Goal: Task Accomplishment & Management: Use online tool/utility

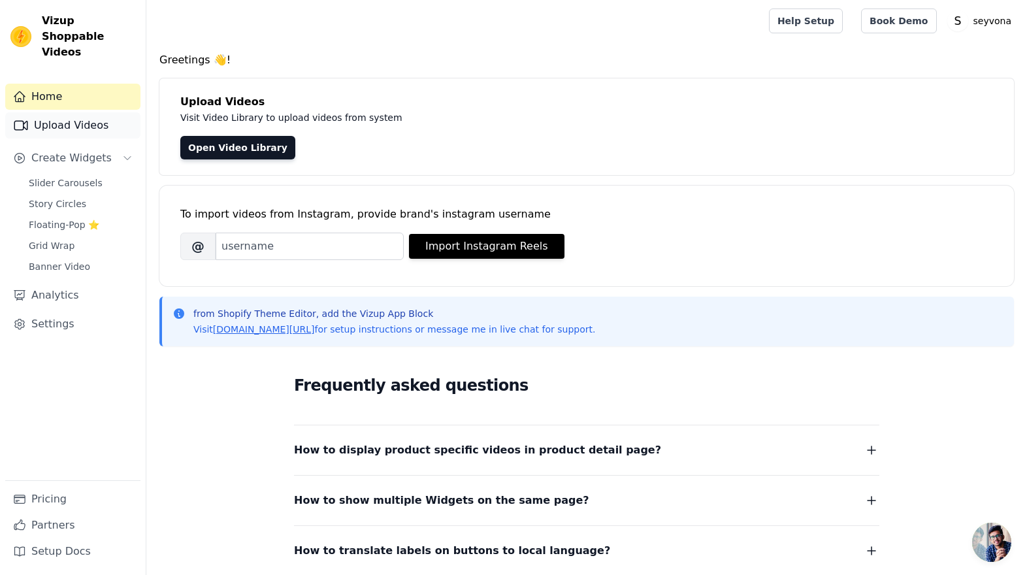
click at [83, 115] on link "Upload Videos" at bounding box center [72, 125] width 135 height 26
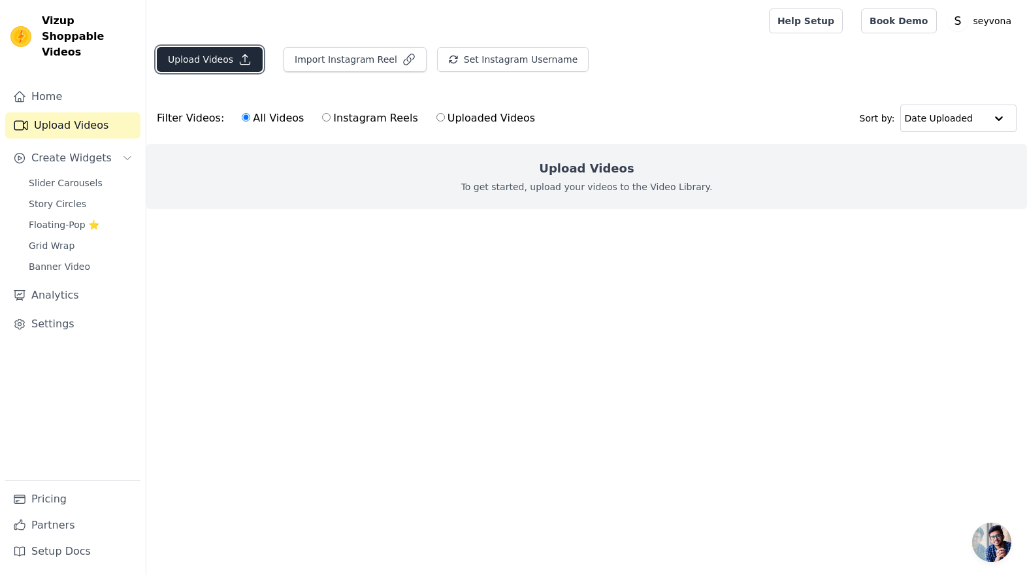
click at [213, 58] on button "Upload Videos" at bounding box center [210, 59] width 106 height 25
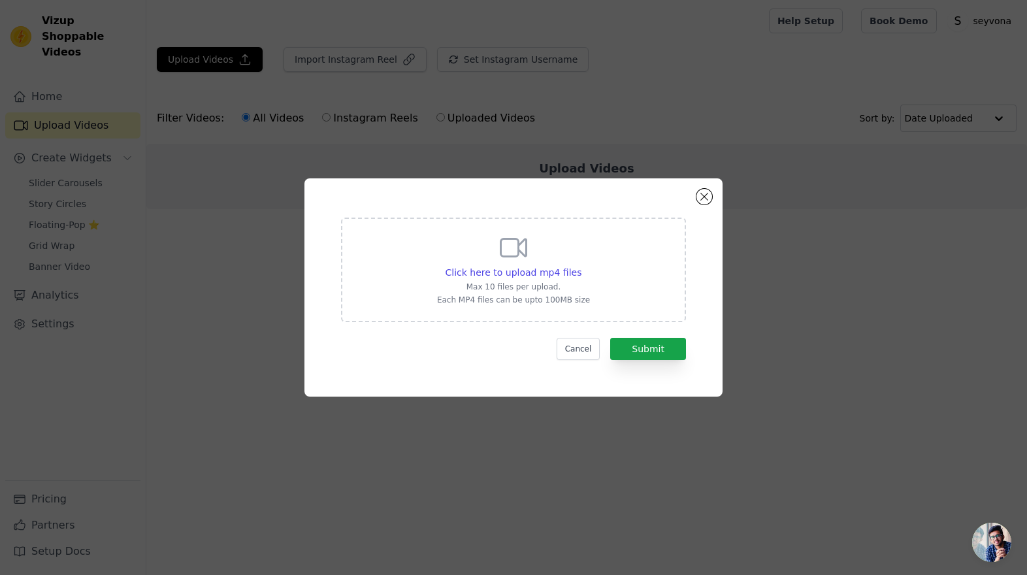
click at [531, 254] on div "Click here to upload mp4 files Max 10 files per upload. Each MP4 files can be u…" at bounding box center [513, 268] width 153 height 73
click at [581, 265] on input "Click here to upload mp4 files Max 10 files per upload. Each MP4 files can be u…" at bounding box center [581, 265] width 1 height 1
type input "C:\fakepath\SnapTik-dot-Kim-5078f8afba759a2dfab902c218694dcd.mp4"
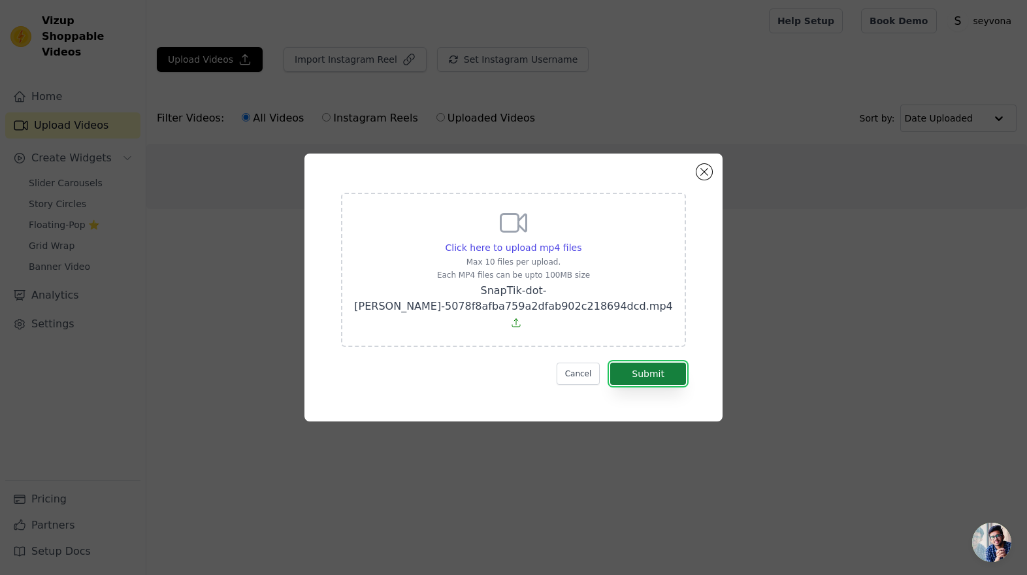
click at [639, 370] on button "Submit" at bounding box center [648, 374] width 76 height 22
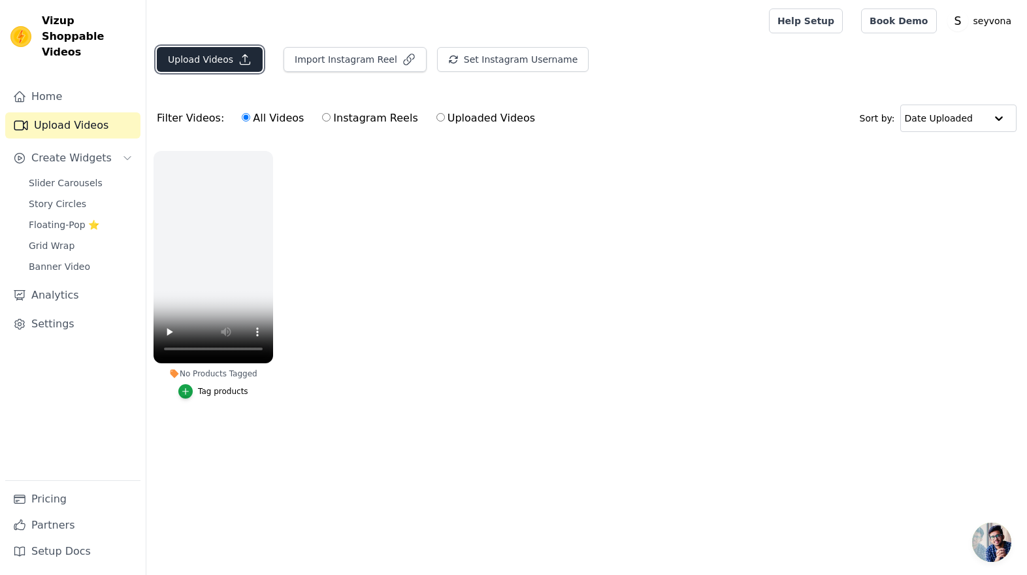
click at [219, 61] on button "Upload Videos" at bounding box center [210, 59] width 106 height 25
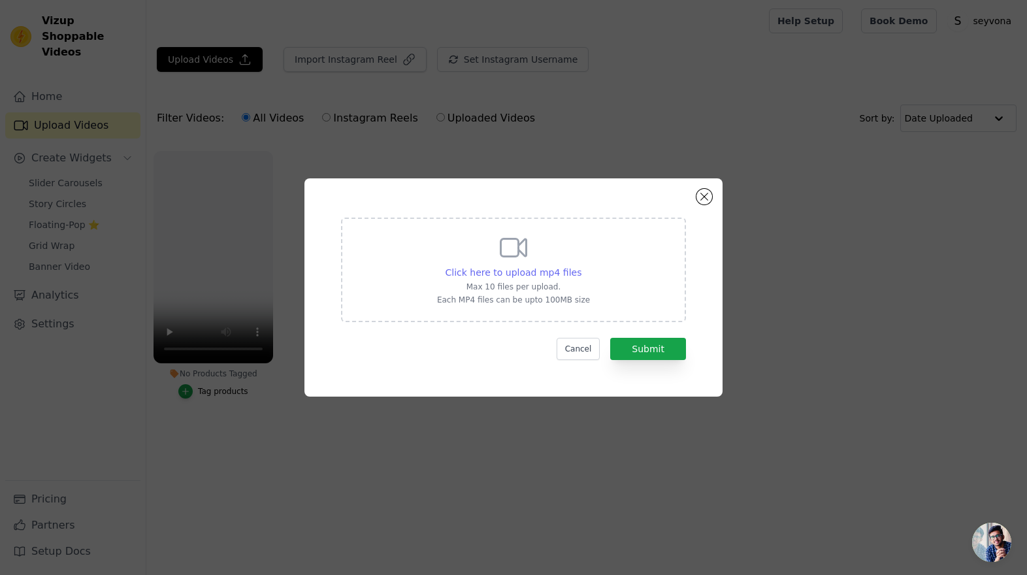
click at [527, 269] on span "Click here to upload mp4 files" at bounding box center [514, 272] width 137 height 10
click at [581, 266] on input "Click here to upload mp4 files Max 10 files per upload. Each MP4 files can be u…" at bounding box center [581, 265] width 1 height 1
type input "C:\fakepath\SnapTik-dot-Kim-200a345439831904f7561e3b46fa335f.mp4"
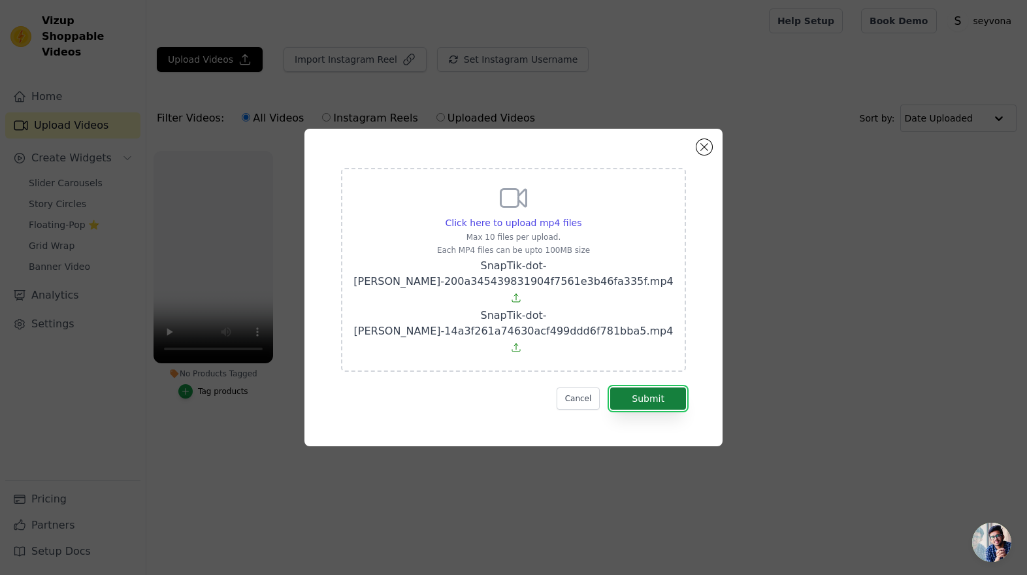
click at [644, 388] on button "Submit" at bounding box center [648, 399] width 76 height 22
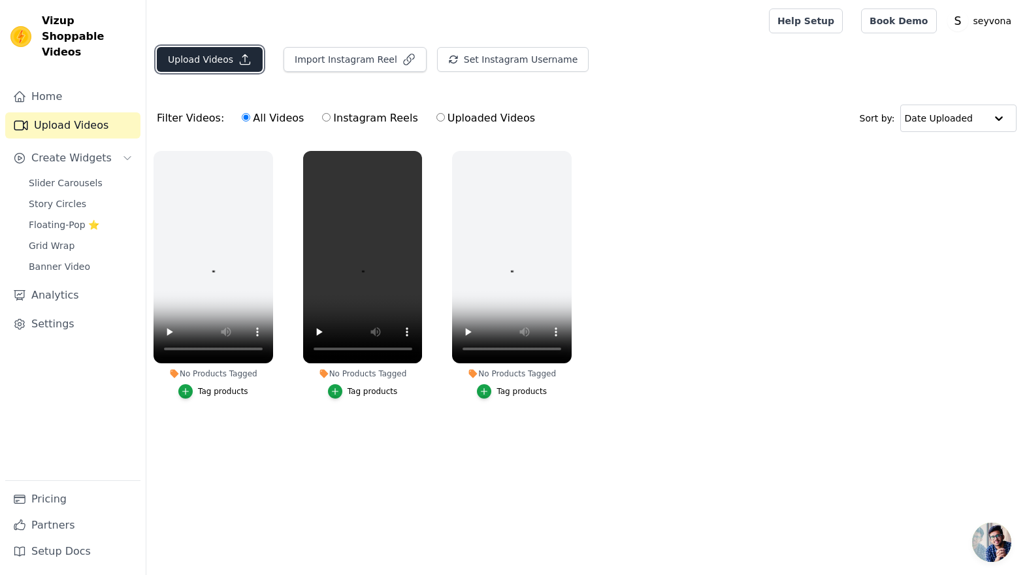
click at [203, 60] on button "Upload Videos" at bounding box center [210, 59] width 106 height 25
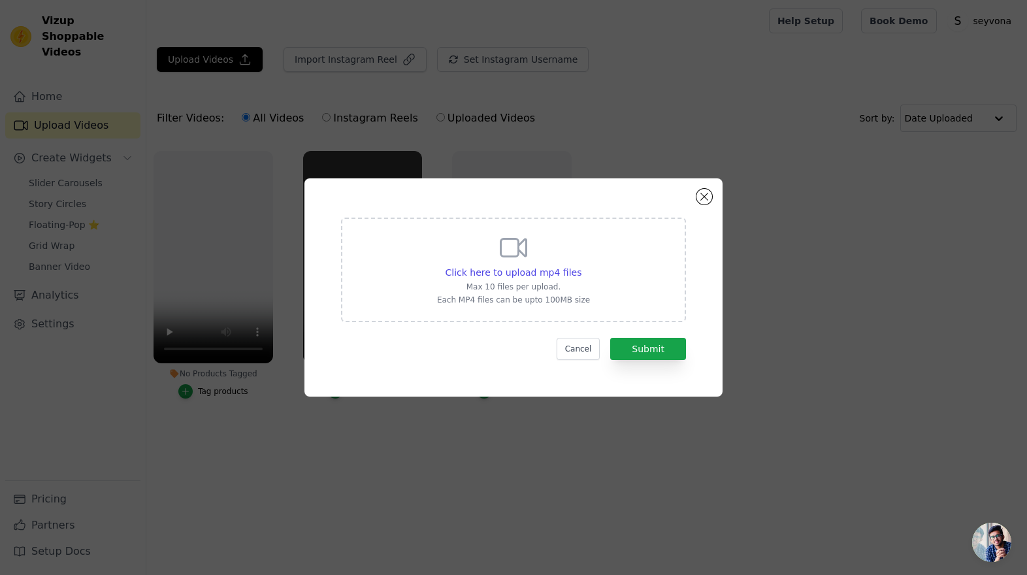
click at [498, 265] on div "Click here to upload mp4 files Max 10 files per upload. Each MP4 files can be u…" at bounding box center [513, 268] width 153 height 73
click at [581, 265] on input "Click here to upload mp4 files Max 10 files per upload. Each MP4 files can be u…" at bounding box center [581, 265] width 1 height 1
type input "C:\fakepath\SnapTik-dot-Kim-eb0ffd78993772e256cdbc2b065543c0.mp4"
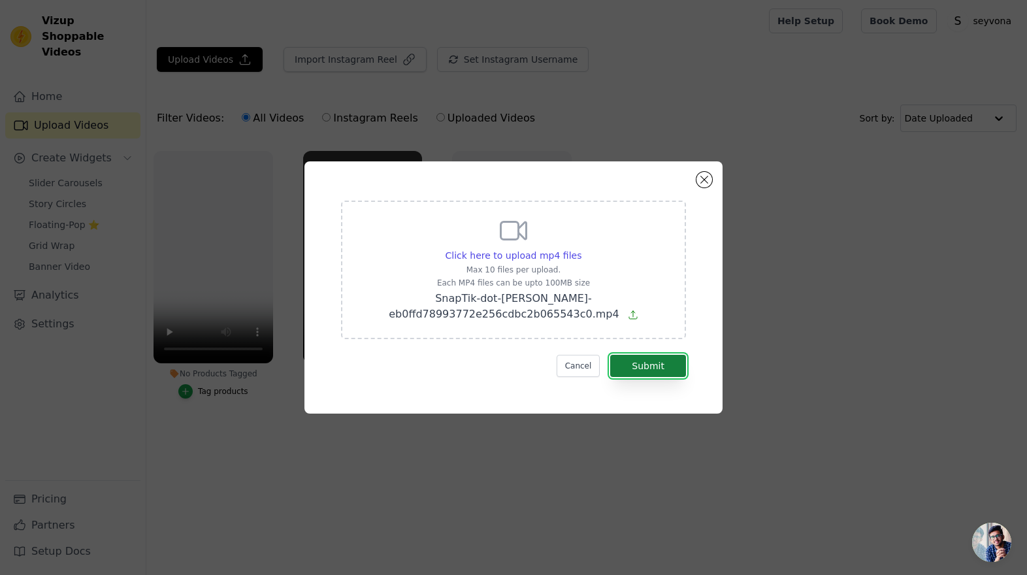
click at [651, 363] on button "Submit" at bounding box center [648, 366] width 76 height 22
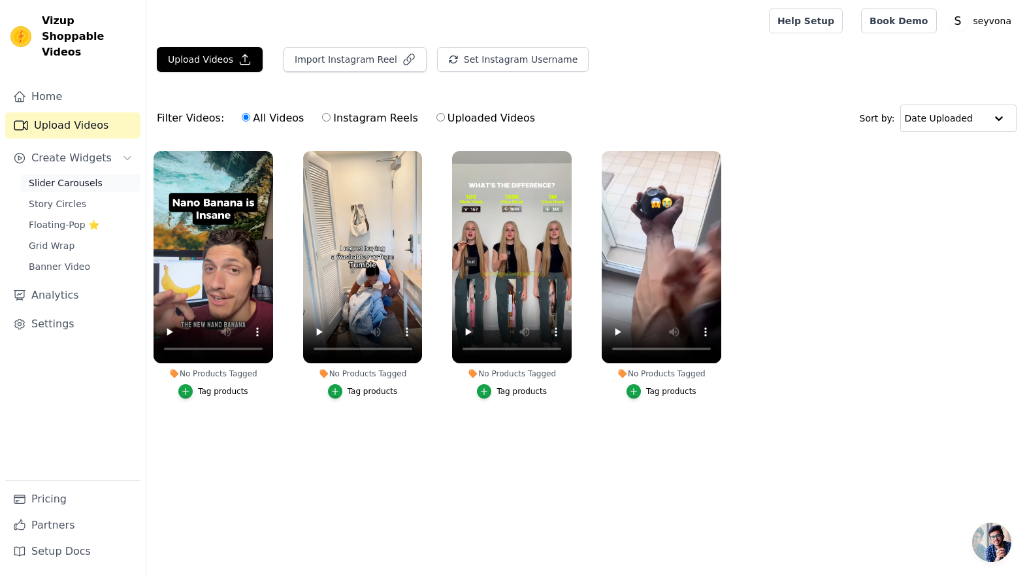
click at [69, 176] on span "Slider Carousels" at bounding box center [66, 182] width 74 height 13
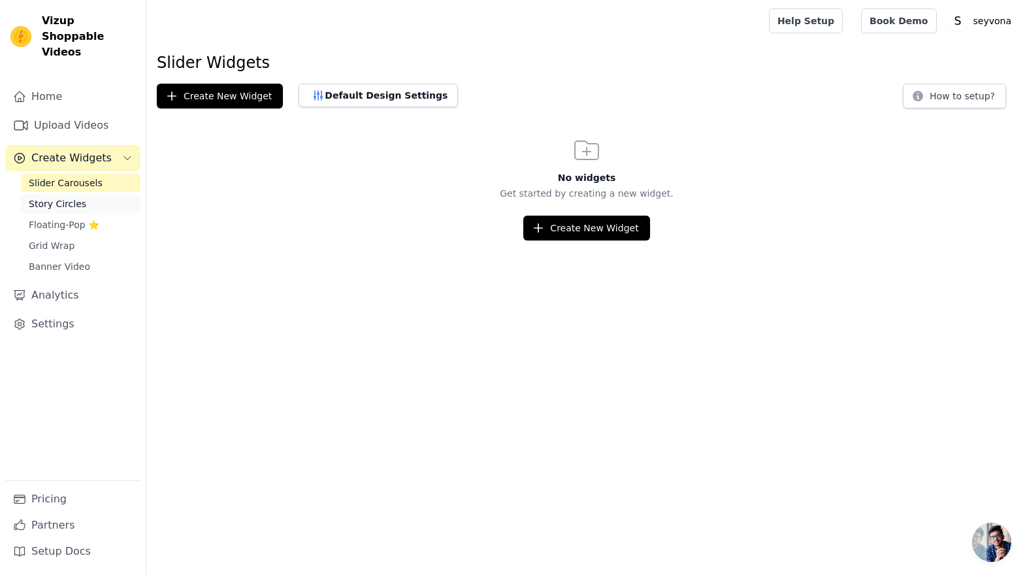
click at [66, 197] on span "Story Circles" at bounding box center [58, 203] width 58 height 13
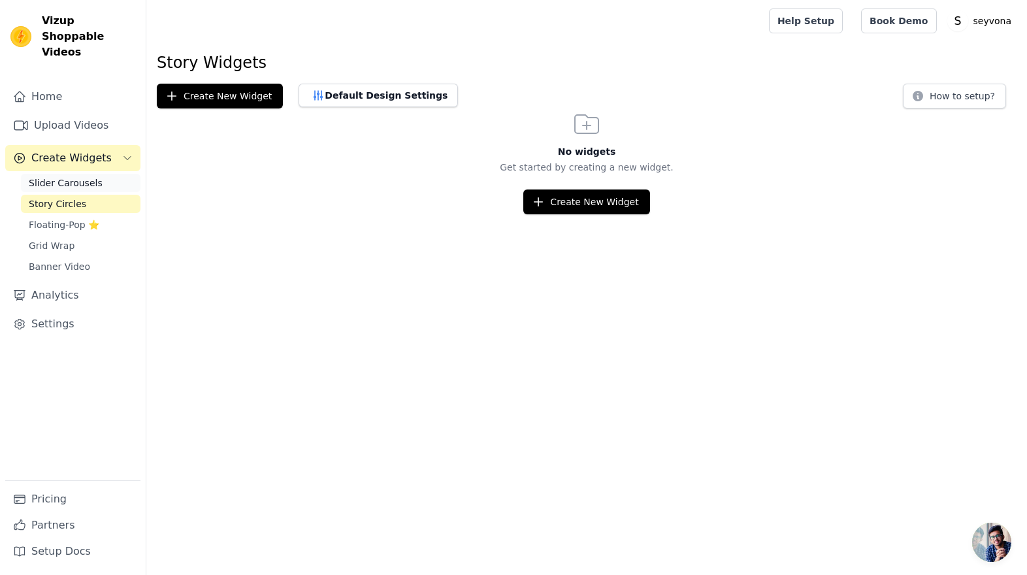
click at [66, 176] on span "Slider Carousels" at bounding box center [66, 182] width 74 height 13
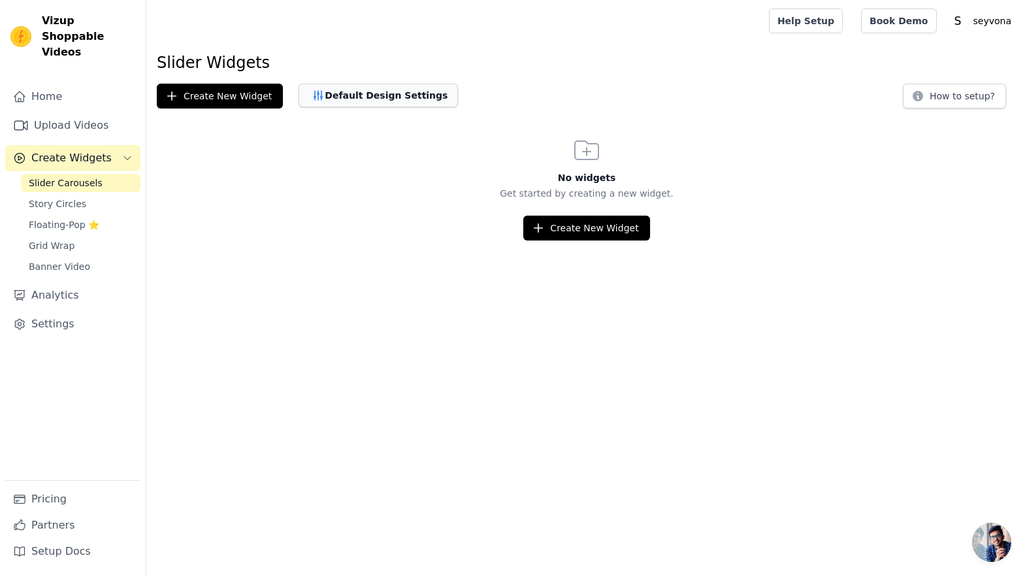
click at [393, 95] on button "Default Design Settings" at bounding box center [378, 96] width 159 height 24
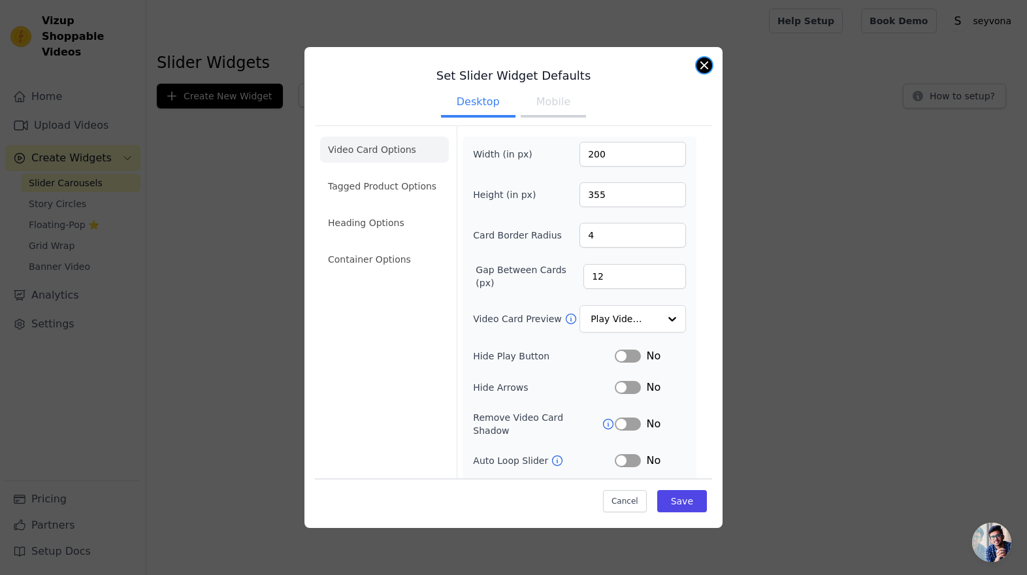
click at [706, 65] on button "Close modal" at bounding box center [705, 66] width 16 height 16
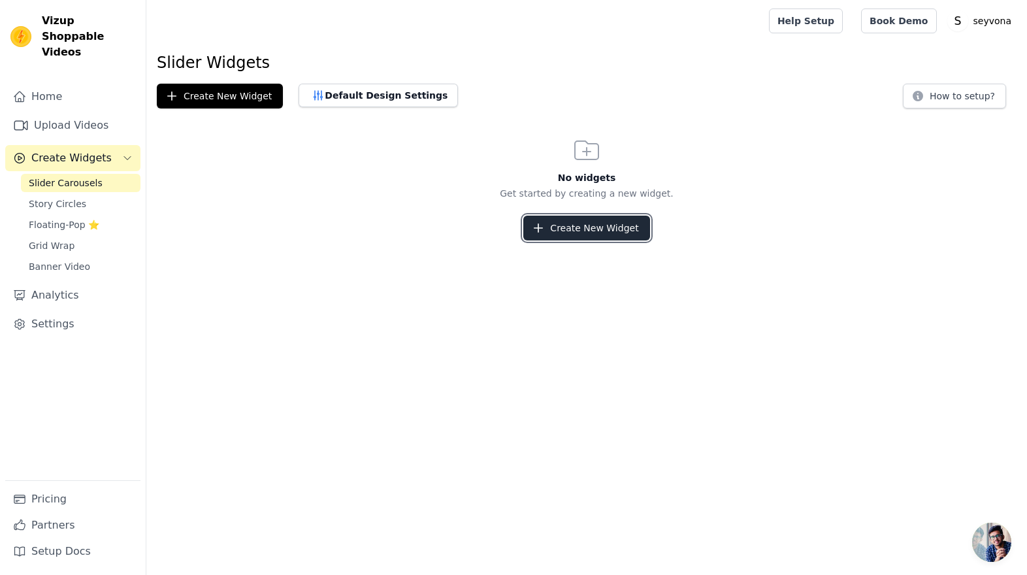
click at [578, 239] on button "Create New Widget" at bounding box center [587, 228] width 126 height 25
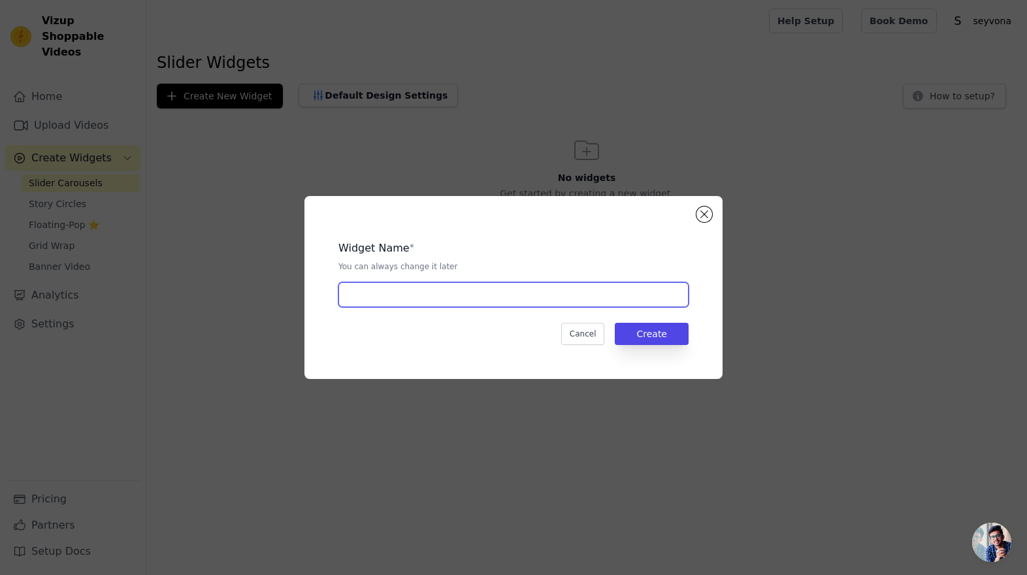
click at [483, 299] on input "text" at bounding box center [514, 294] width 350 height 25
type input "Slider TikTok"
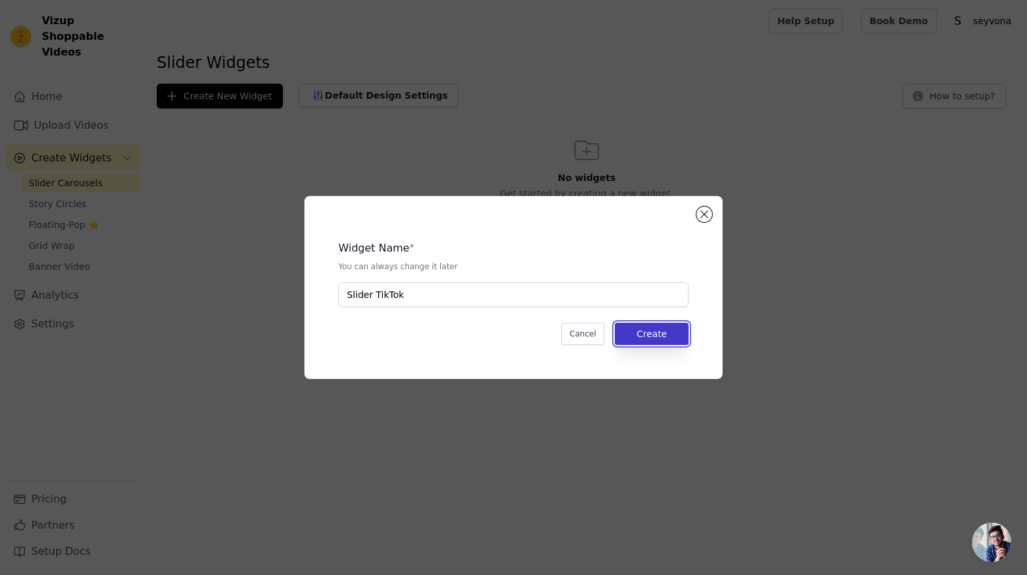
click at [678, 335] on button "Create" at bounding box center [652, 334] width 74 height 22
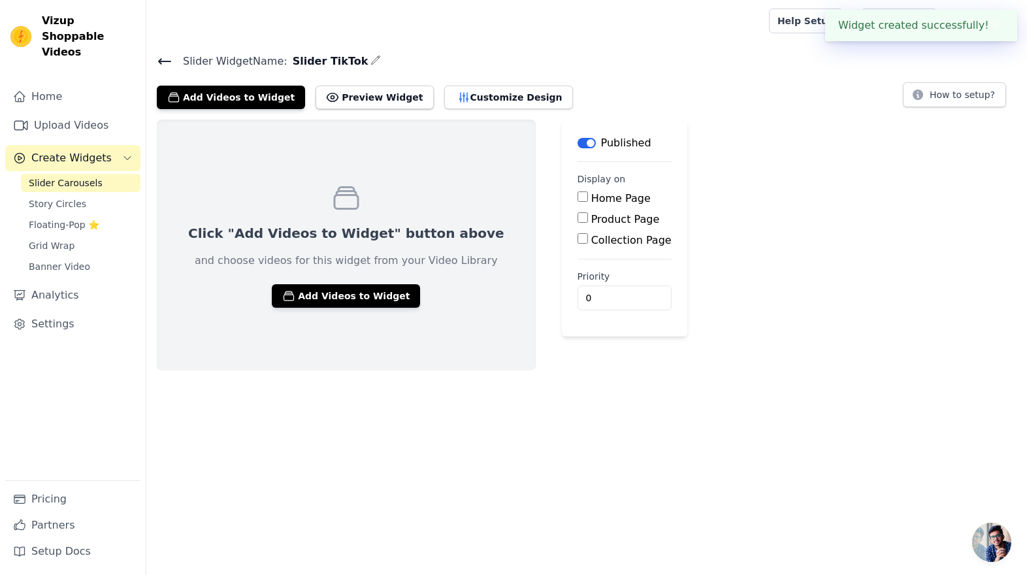
click at [578, 217] on input "Product Page" at bounding box center [583, 217] width 10 height 10
checkbox input "true"
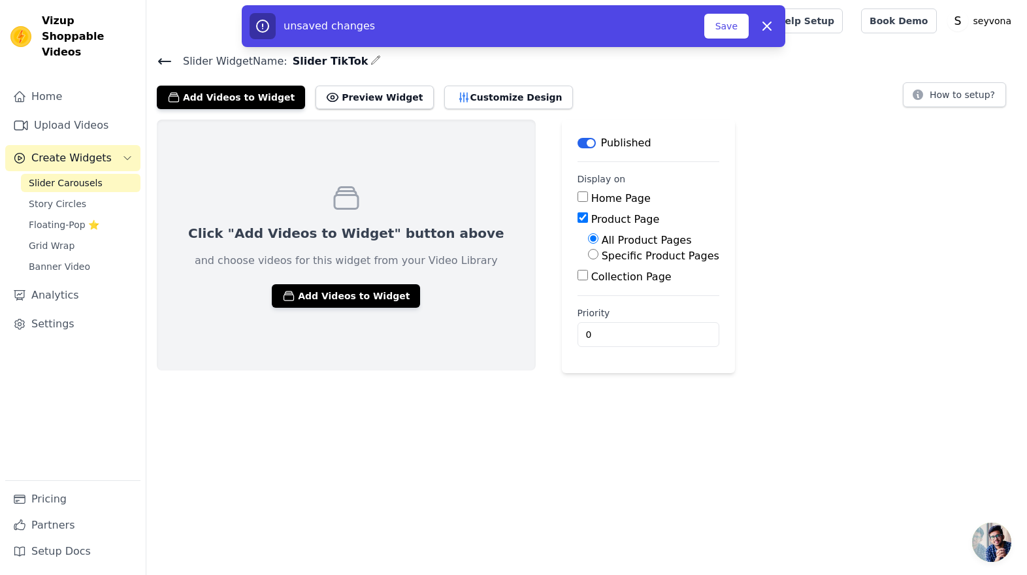
click at [588, 256] on input "Specific Product Pages" at bounding box center [593, 254] width 10 height 10
radio input "true"
click at [588, 286] on button "Select Products" at bounding box center [632, 285] width 88 height 22
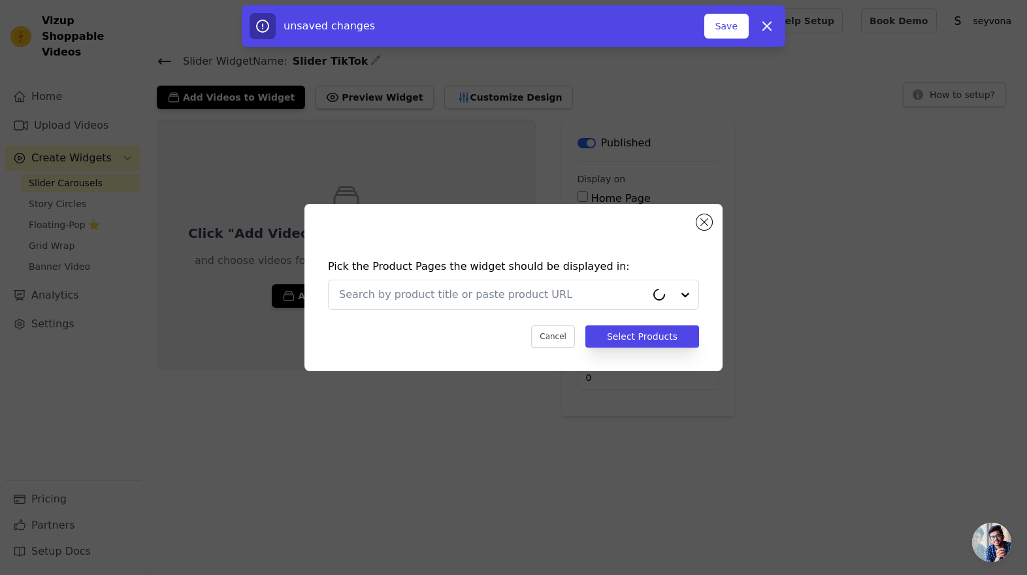
click at [578, 287] on input "text" at bounding box center [492, 295] width 307 height 16
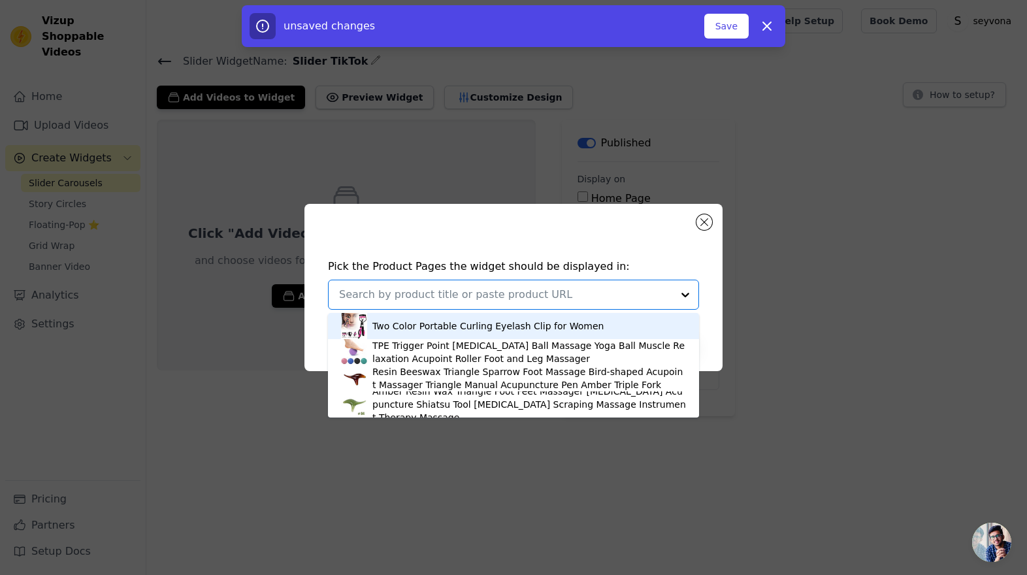
click at [409, 327] on div "Two Color Portable Curling Eyelash Clip for Women" at bounding box center [488, 326] width 231 height 13
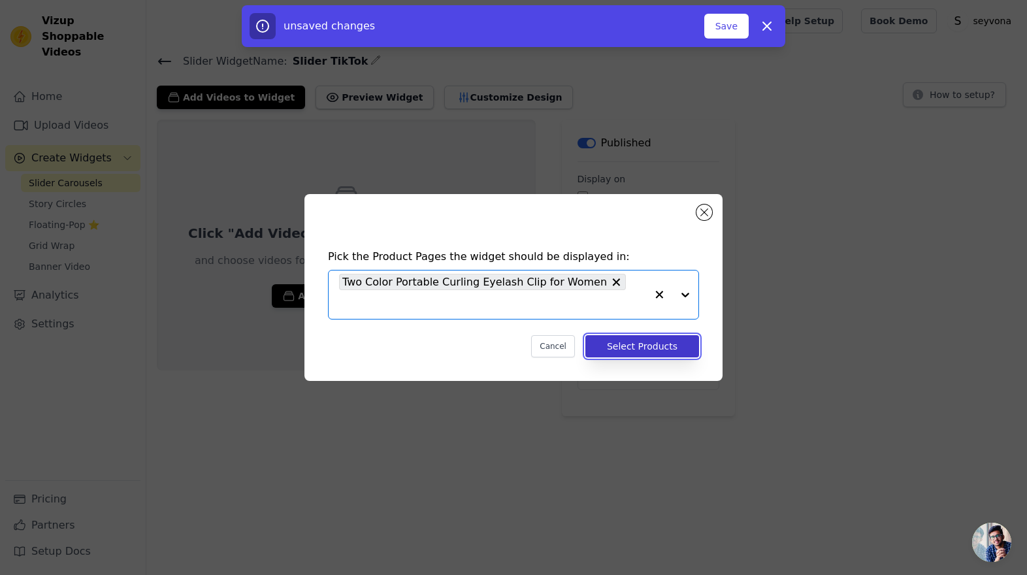
click at [650, 335] on button "Select Products" at bounding box center [643, 346] width 114 height 22
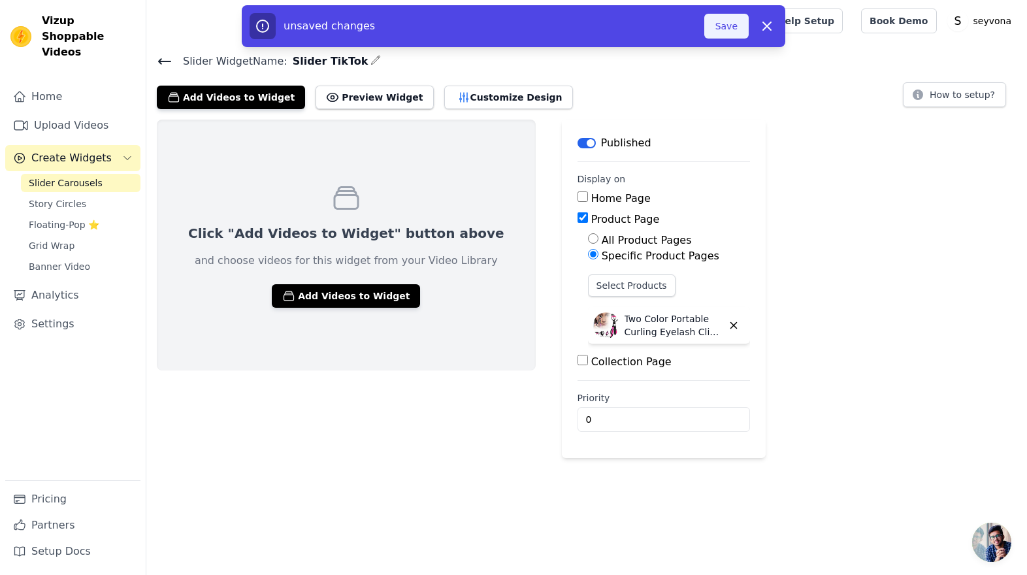
click at [720, 27] on button "Save" at bounding box center [727, 26] width 44 height 25
click at [729, 30] on button "Save" at bounding box center [727, 26] width 44 height 25
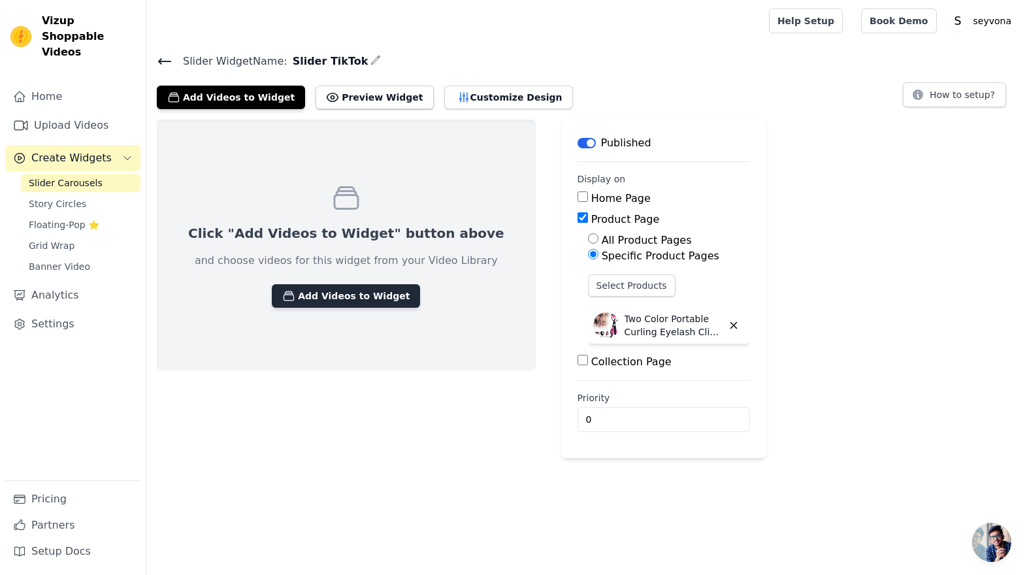
click at [308, 293] on button "Add Videos to Widget" at bounding box center [346, 296] width 148 height 24
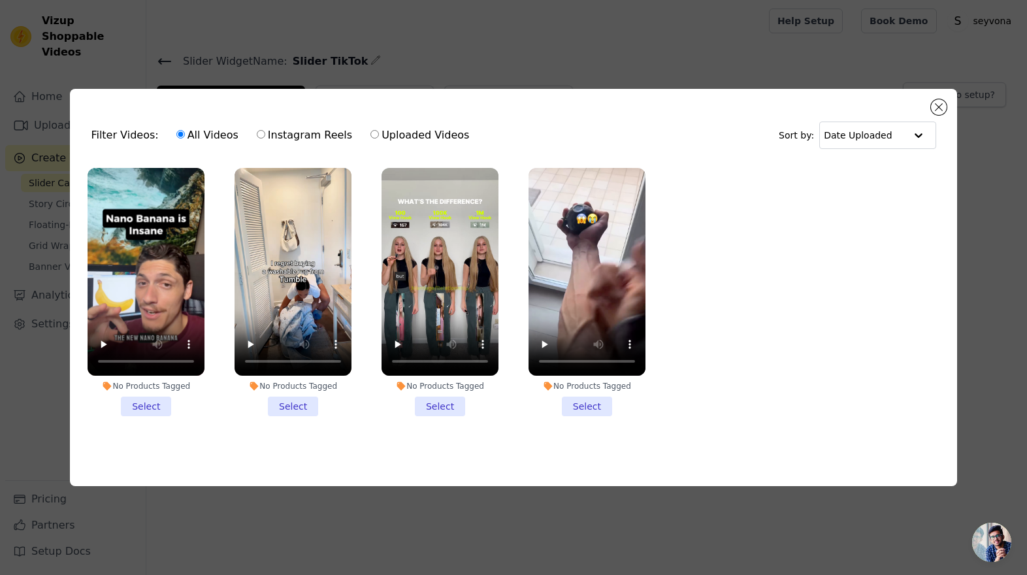
click at [152, 409] on li "No Products Tagged Select" at bounding box center [146, 292] width 117 height 248
click at [0, 0] on input "No Products Tagged Select" at bounding box center [0, 0] width 0 height 0
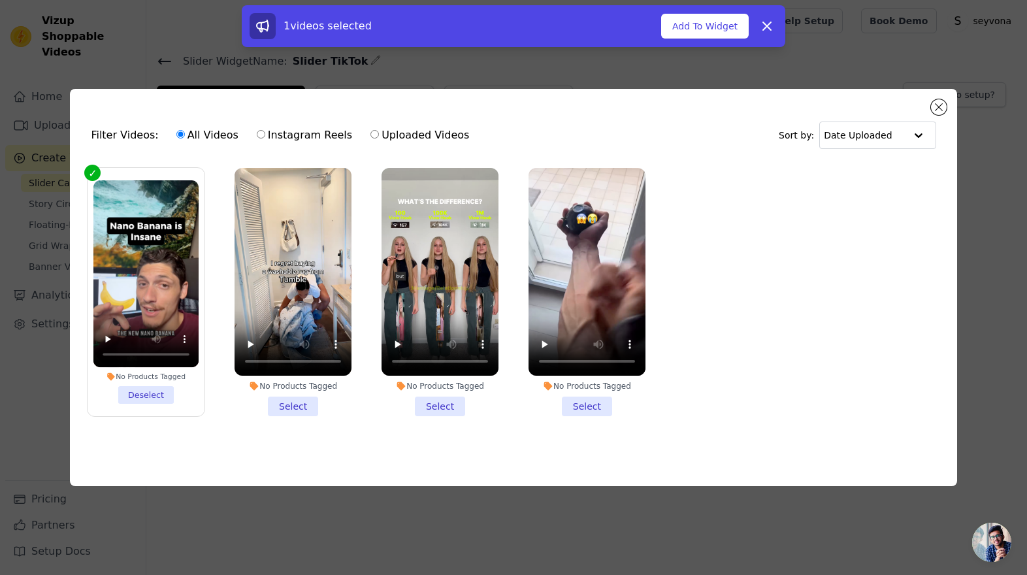
click at [298, 405] on li "No Products Tagged Select" at bounding box center [293, 292] width 117 height 248
click at [0, 0] on input "No Products Tagged Select" at bounding box center [0, 0] width 0 height 0
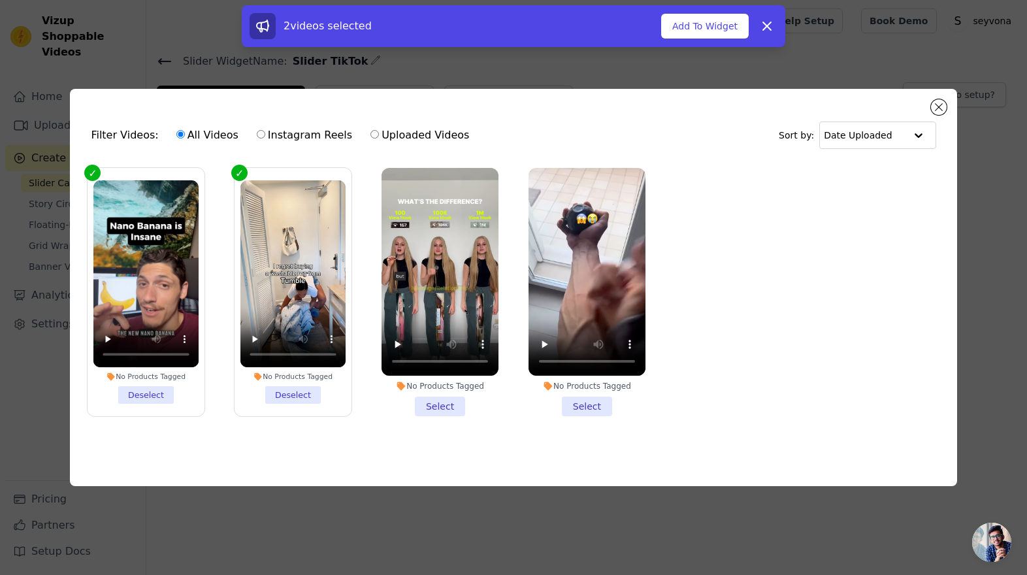
click at [450, 408] on li "No Products Tagged Select" at bounding box center [440, 292] width 117 height 248
click at [0, 0] on input "No Products Tagged Select" at bounding box center [0, 0] width 0 height 0
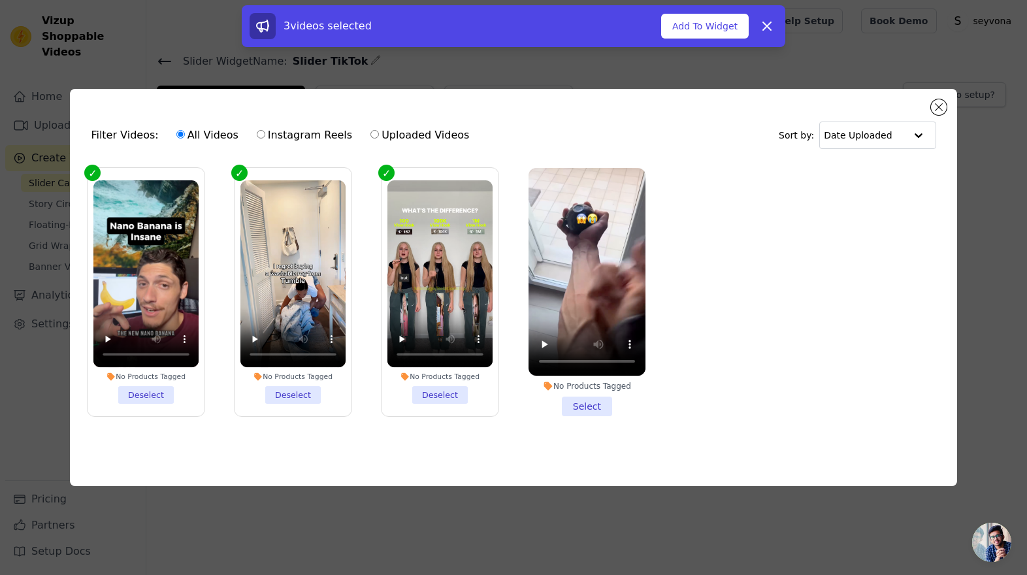
click at [595, 401] on li "No Products Tagged Select" at bounding box center [587, 292] width 117 height 248
click at [0, 0] on input "No Products Tagged Select" at bounding box center [0, 0] width 0 height 0
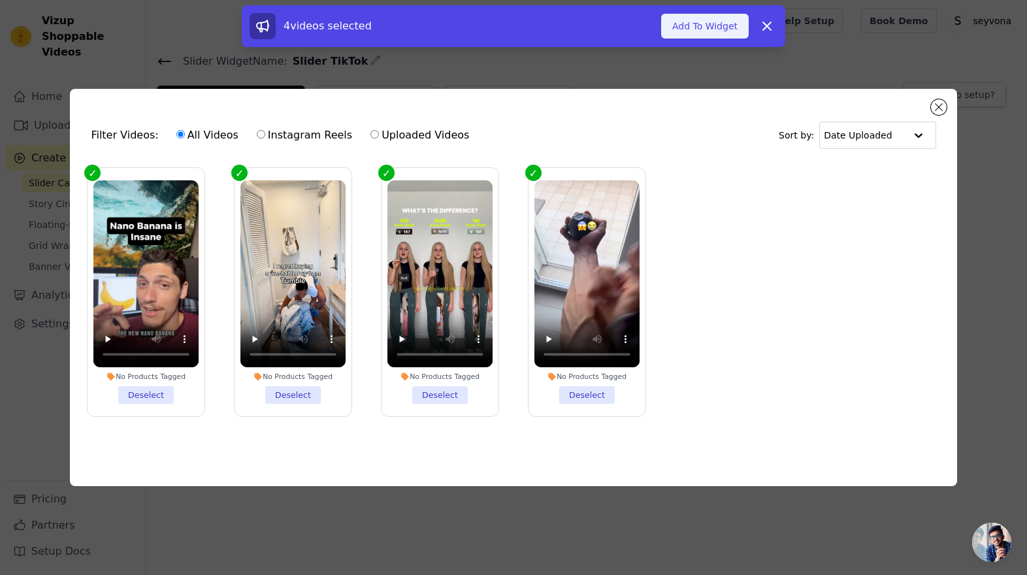
click at [705, 27] on button "Add To Widget" at bounding box center [705, 26] width 88 height 25
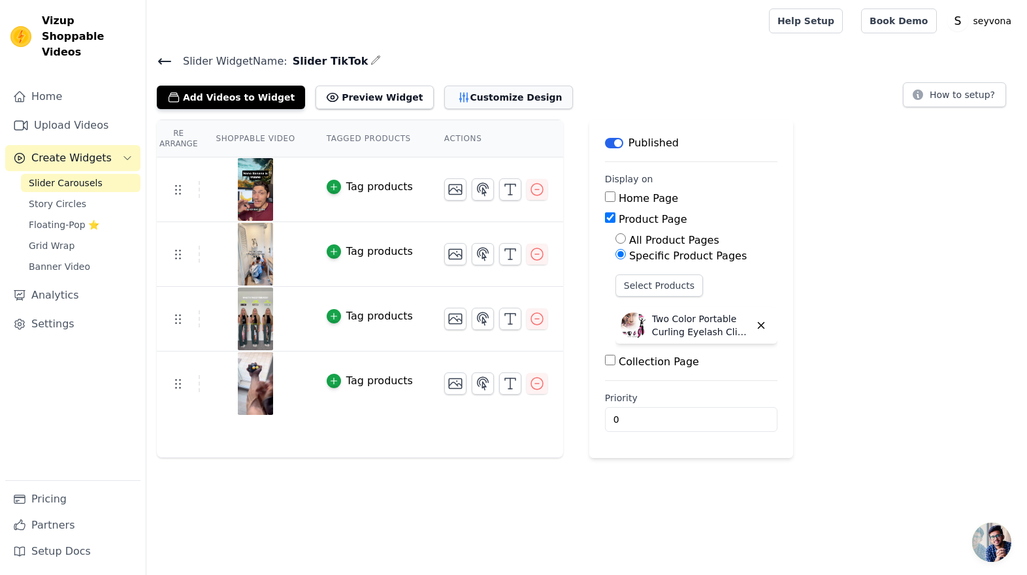
click at [456, 97] on button "Customize Design" at bounding box center [508, 98] width 129 height 24
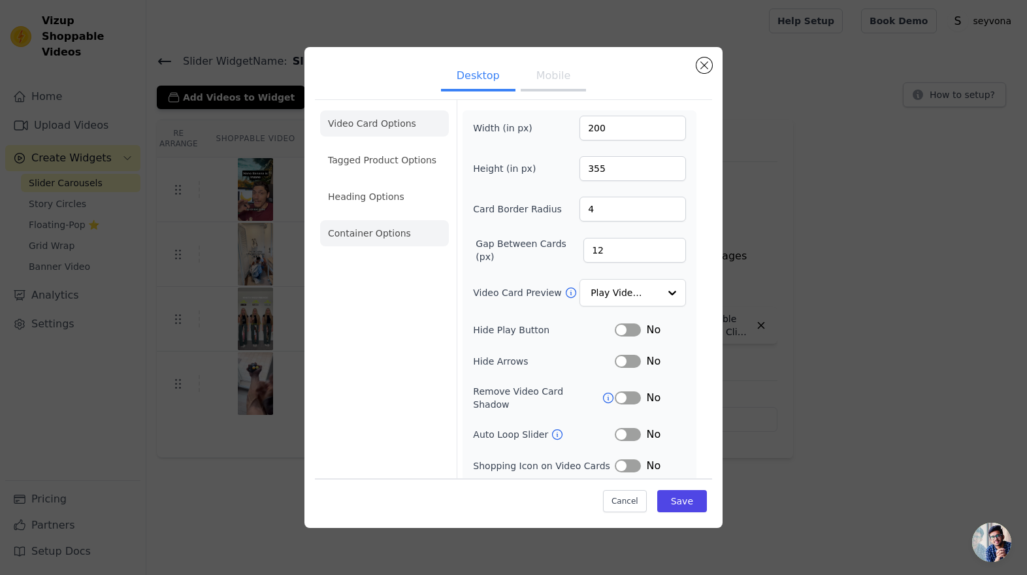
click at [379, 237] on li "Container Options" at bounding box center [384, 233] width 129 height 26
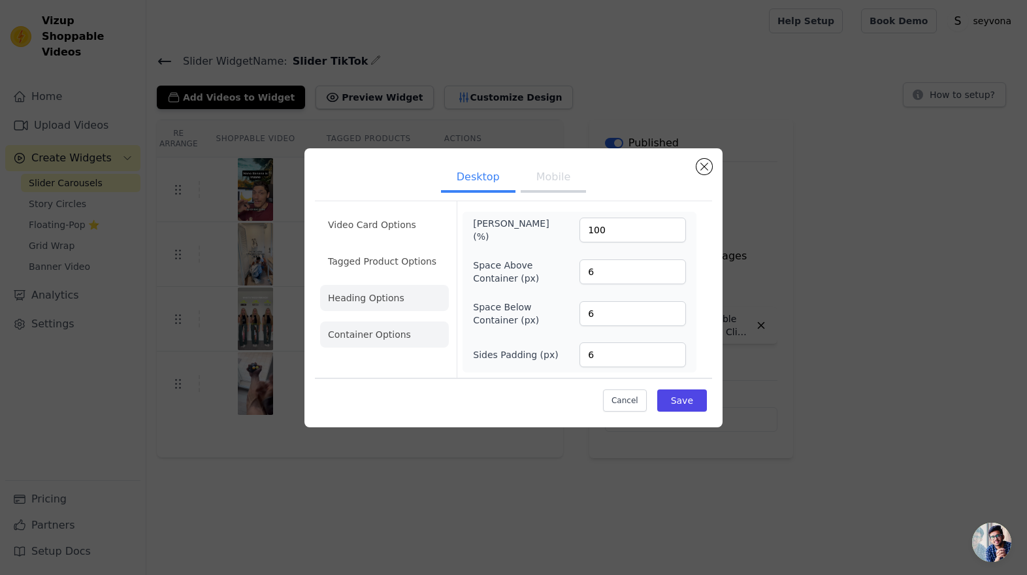
click at [378, 298] on li "Heading Options" at bounding box center [384, 298] width 129 height 26
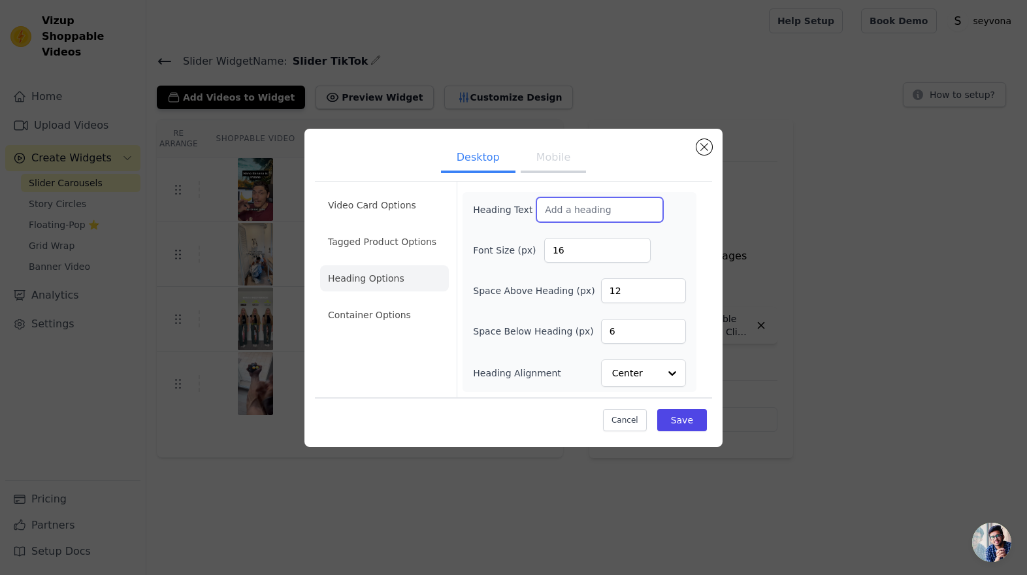
click at [547, 210] on input "Heading Text" at bounding box center [600, 209] width 127 height 25
type input "Why users love it:"
click at [691, 424] on button "Save" at bounding box center [682, 420] width 50 height 22
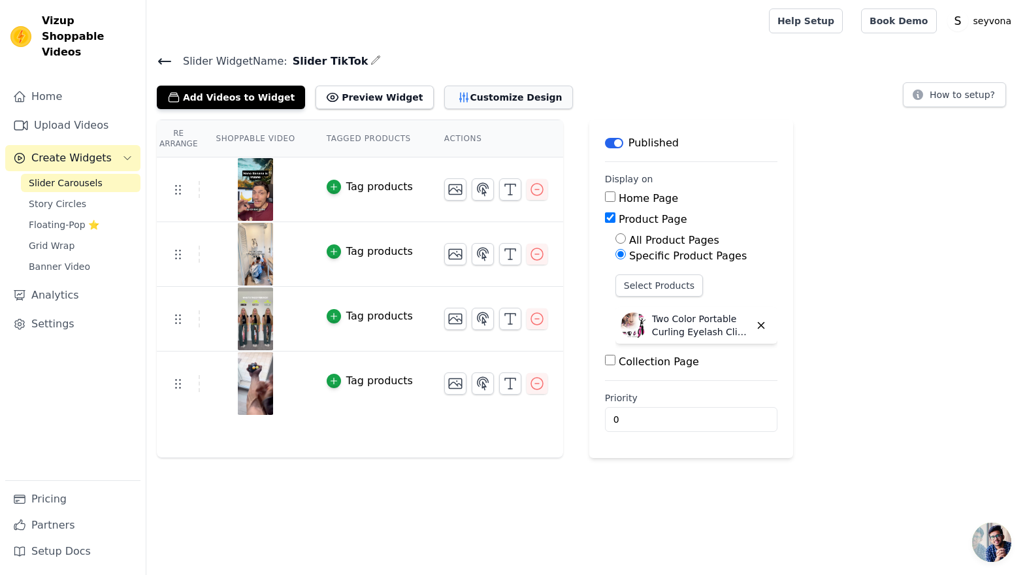
click at [459, 97] on icon "button" at bounding box center [463, 97] width 8 height 9
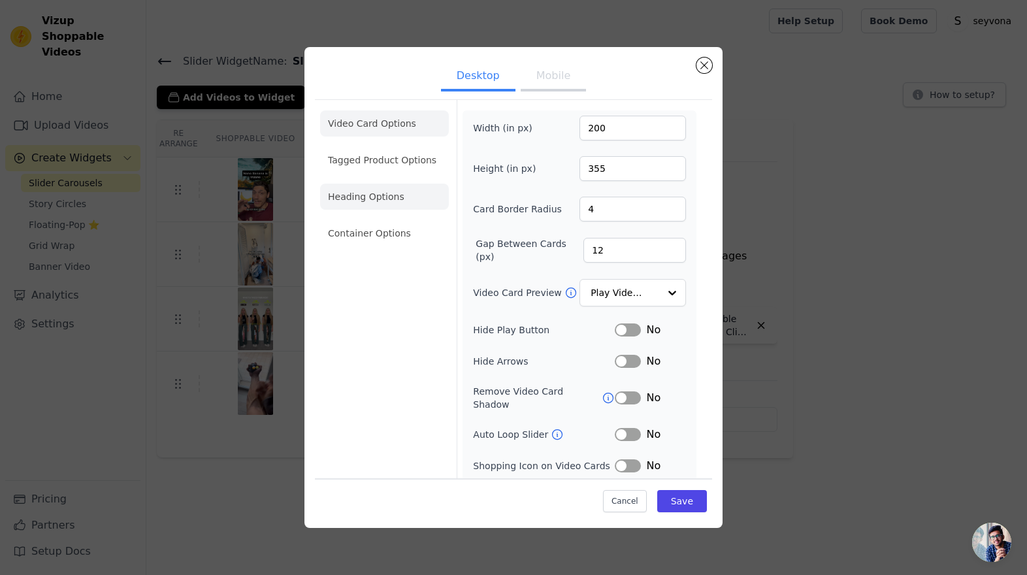
click at [377, 197] on li "Heading Options" at bounding box center [384, 197] width 129 height 26
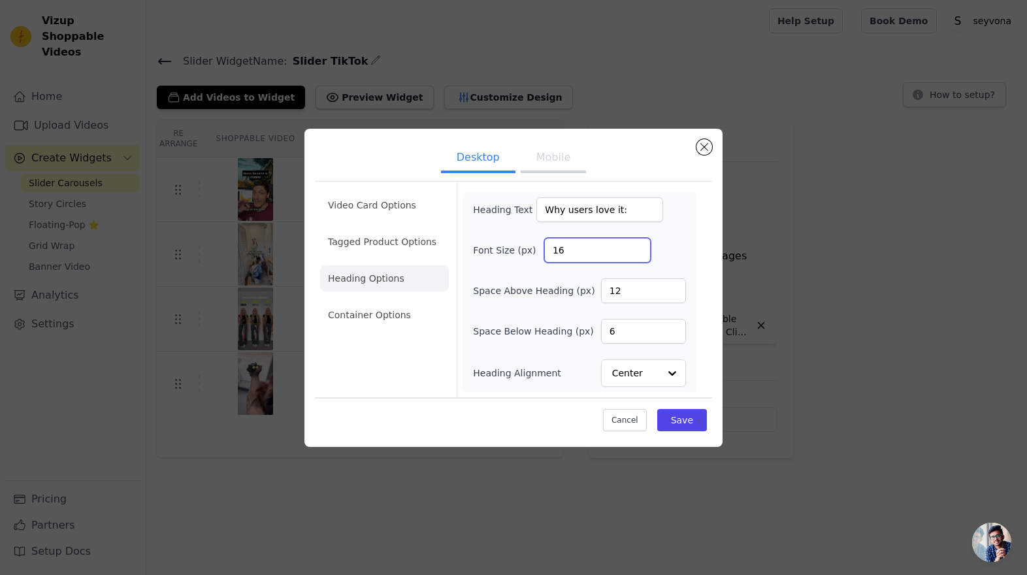
drag, startPoint x: 583, startPoint y: 249, endPoint x: 555, endPoint y: 249, distance: 28.1
click at [555, 249] on input "16" at bounding box center [597, 250] width 107 height 25
drag, startPoint x: 574, startPoint y: 251, endPoint x: 527, endPoint y: 248, distance: 47.2
click at [529, 248] on div "Font Size (px) 16" at bounding box center [579, 250] width 213 height 25
type input "24"
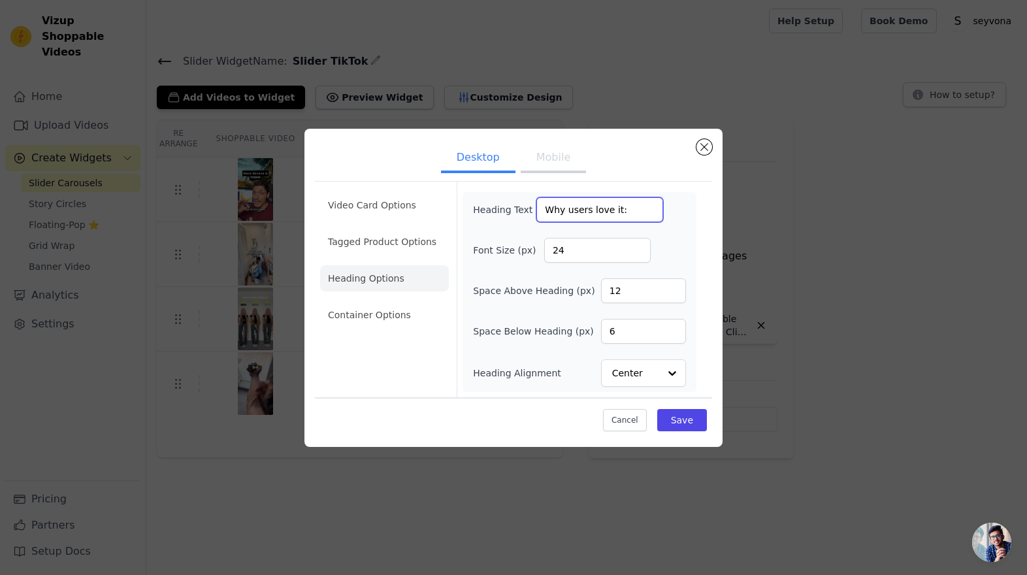
drag, startPoint x: 561, startPoint y: 210, endPoint x: 650, endPoint y: 210, distance: 88.9
click at [649, 210] on div "Heading Text Why users love it:" at bounding box center [579, 209] width 213 height 25
drag, startPoint x: 628, startPoint y: 209, endPoint x: 499, endPoint y: 207, distance: 129.4
click at [499, 207] on div "Heading Text Why they love it:" at bounding box center [568, 209] width 190 height 25
click at [575, 211] on input "What they say:" at bounding box center [600, 209] width 127 height 25
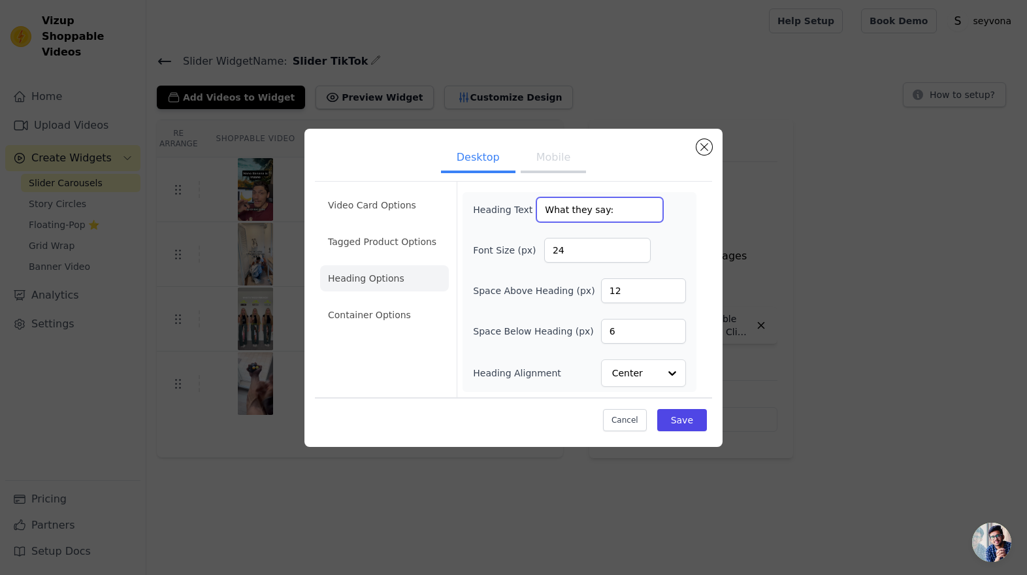
click at [575, 211] on input "What they say:" at bounding box center [600, 209] width 127 height 25
type input "What users say:"
click at [688, 418] on button "Save" at bounding box center [682, 420] width 50 height 22
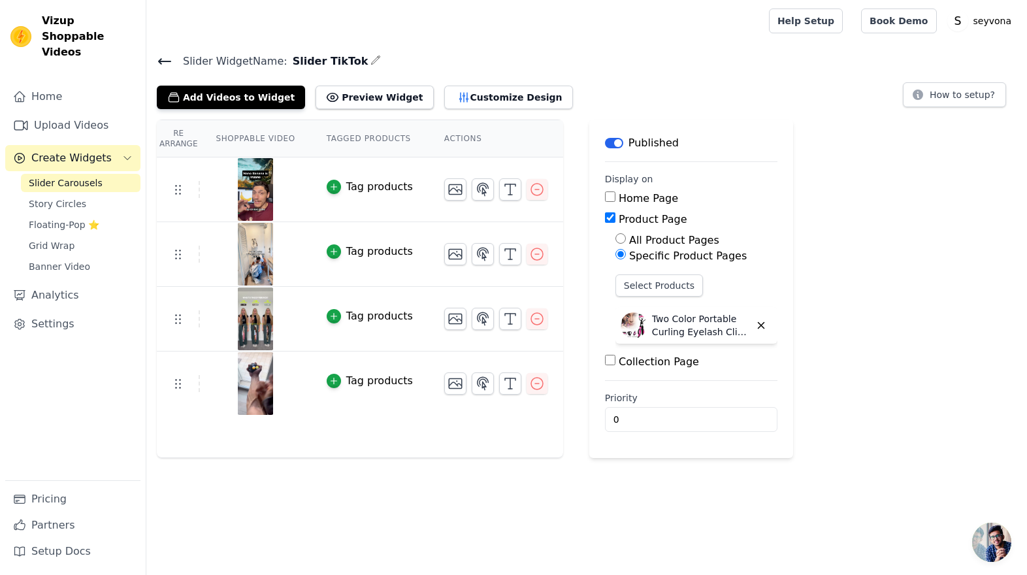
click at [371, 58] on icon "button" at bounding box center [376, 60] width 10 height 10
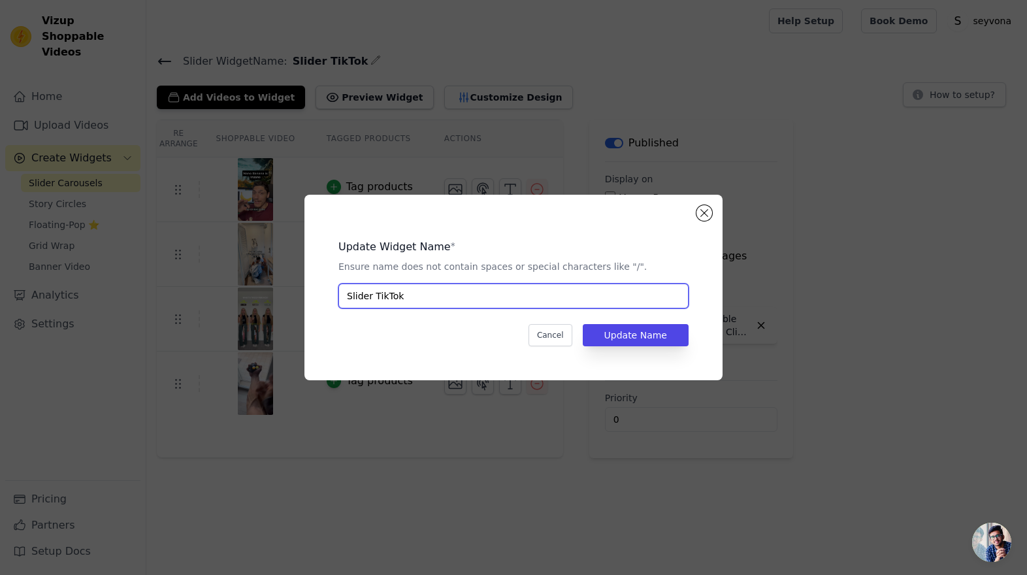
click at [416, 293] on input "Slider TikTok" at bounding box center [514, 296] width 350 height 25
type input "Slider TikTok sample videos"
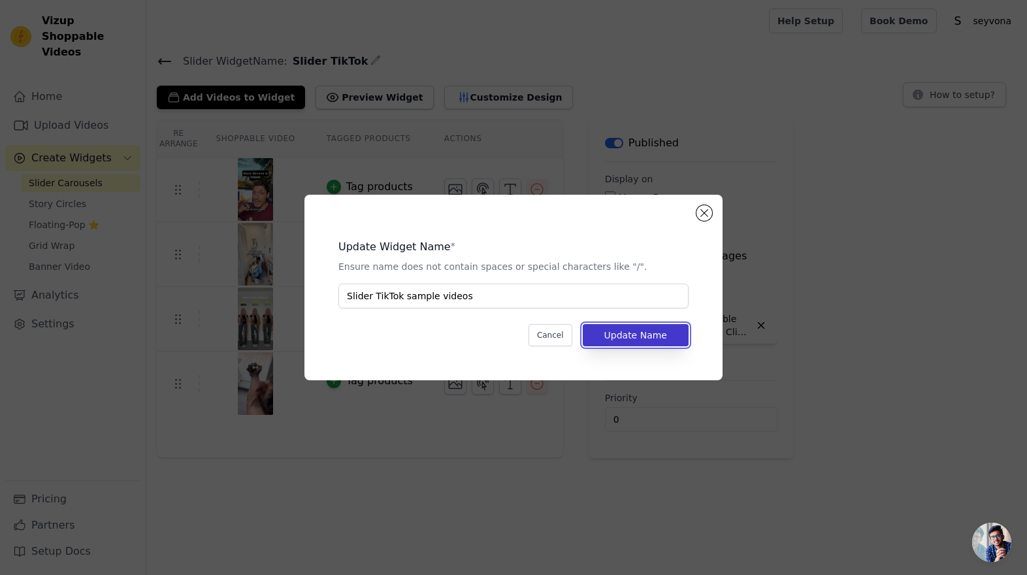
click at [650, 337] on button "Update Name" at bounding box center [636, 335] width 106 height 22
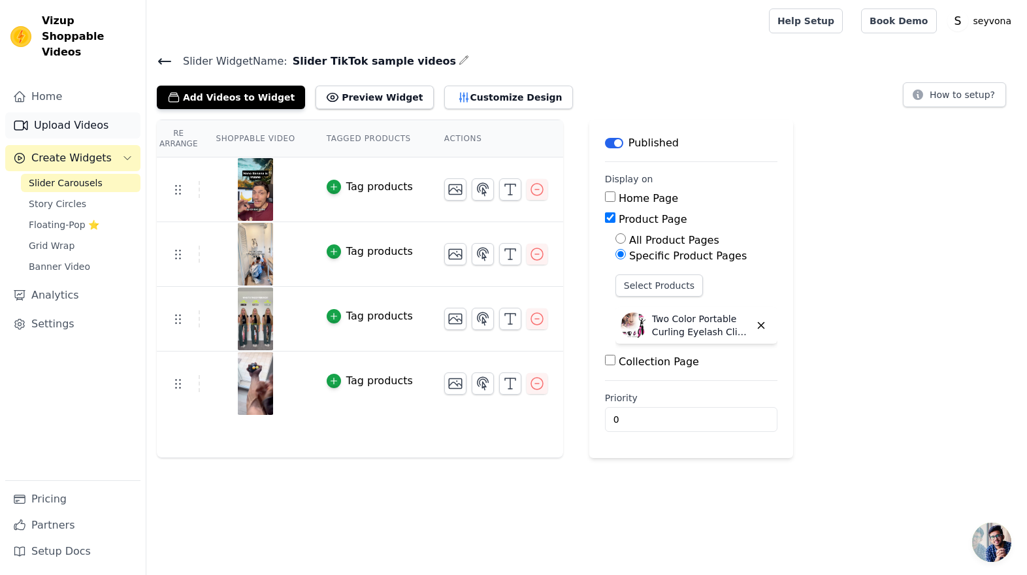
click at [80, 112] on link "Upload Videos" at bounding box center [72, 125] width 135 height 26
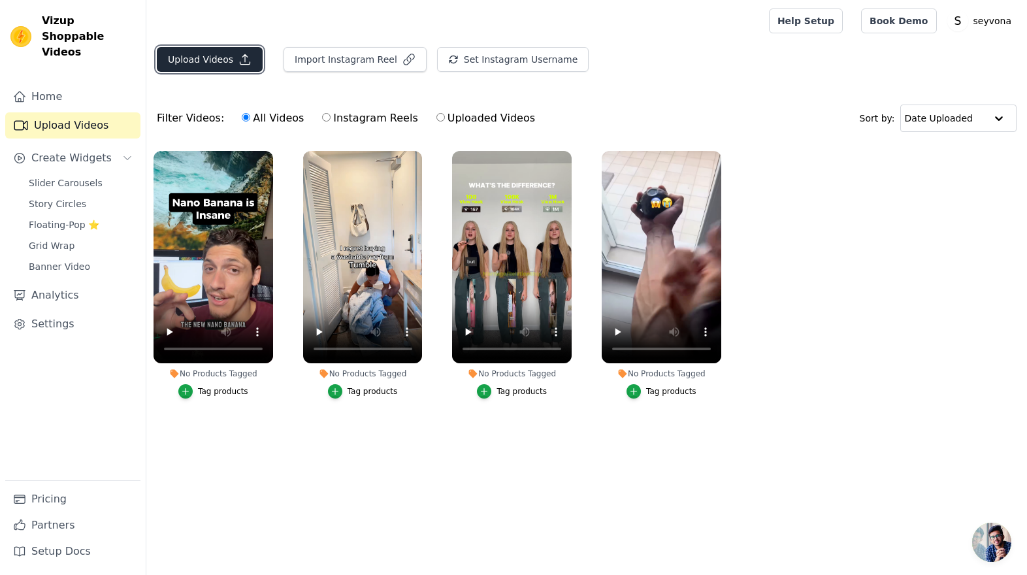
click at [226, 63] on button "Upload Videos" at bounding box center [210, 59] width 106 height 25
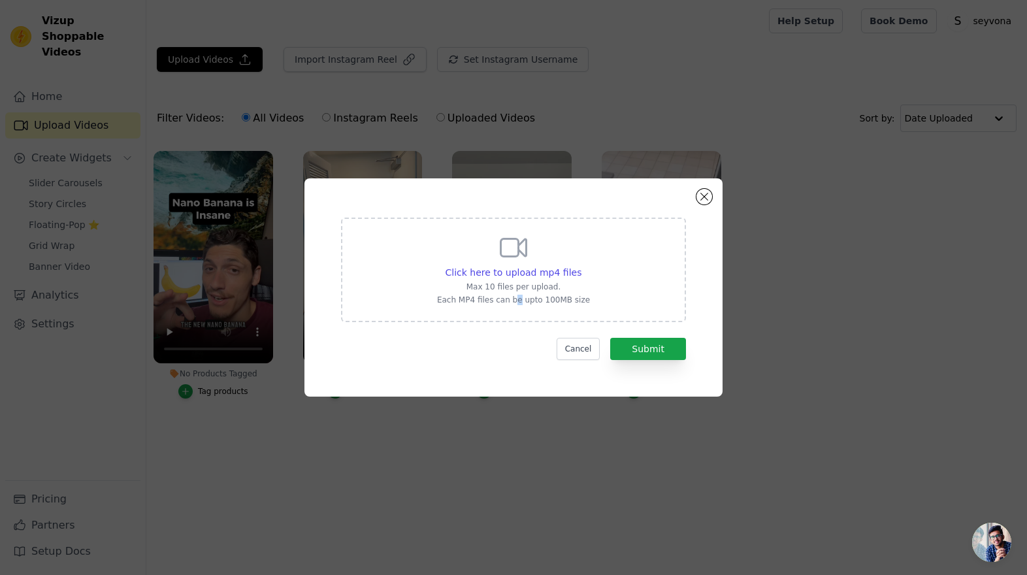
click at [520, 301] on p "Each MP4 files can be upto 100MB size" at bounding box center [513, 300] width 153 height 10
click at [518, 277] on span "Click here to upload mp4 files" at bounding box center [514, 272] width 137 height 10
click at [581, 266] on input "Click here to upload mp4 files Max 10 files per upload. Each MP4 files can be u…" at bounding box center [581, 265] width 1 height 1
type input "C:\fakepath\SnapTik-dot-Kim-8a967da249176887e8115fd602464472.mp4"
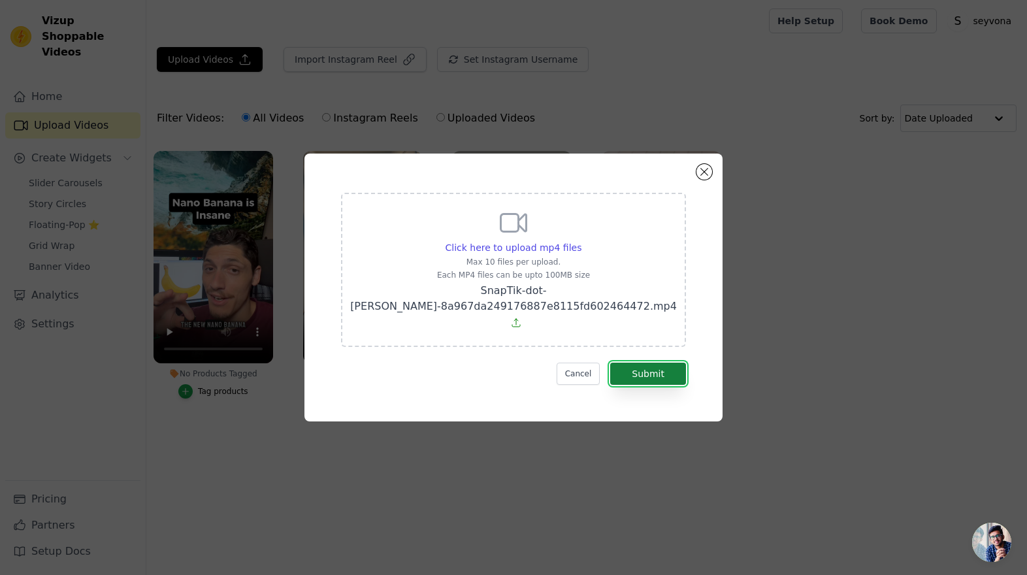
click at [644, 363] on button "Submit" at bounding box center [648, 374] width 76 height 22
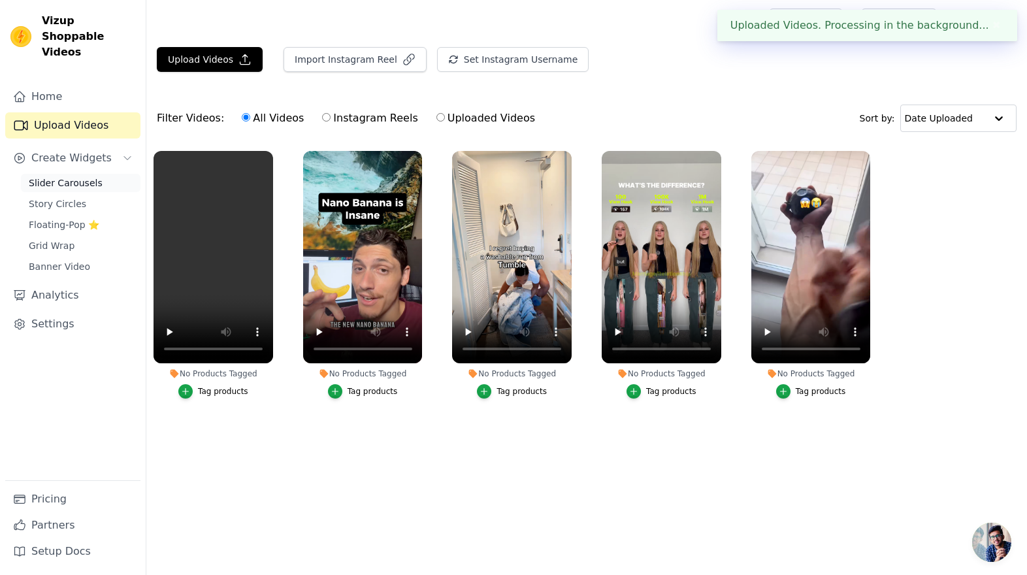
click at [70, 176] on span "Slider Carousels" at bounding box center [66, 182] width 74 height 13
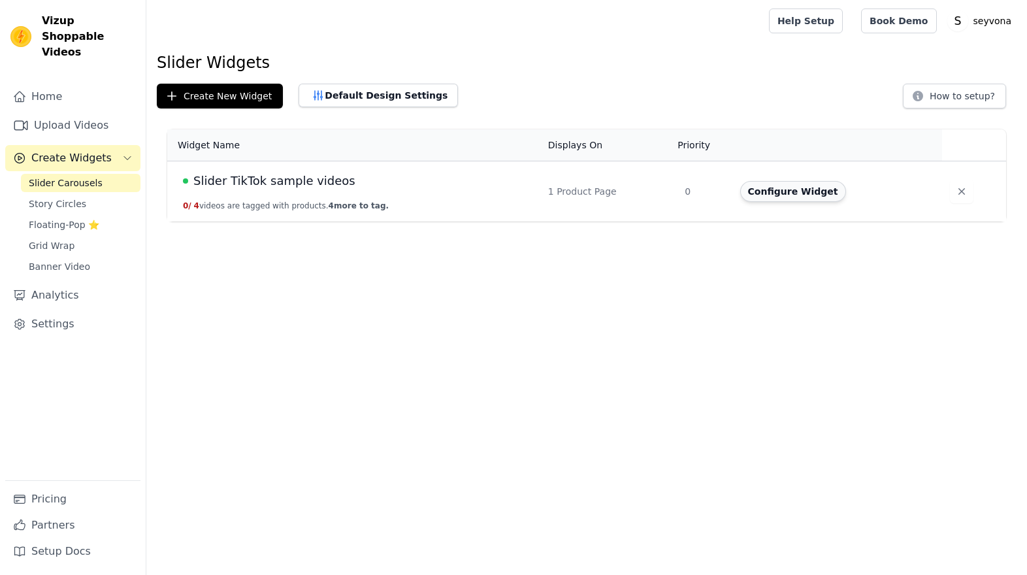
click at [780, 197] on button "Configure Widget" at bounding box center [793, 191] width 106 height 21
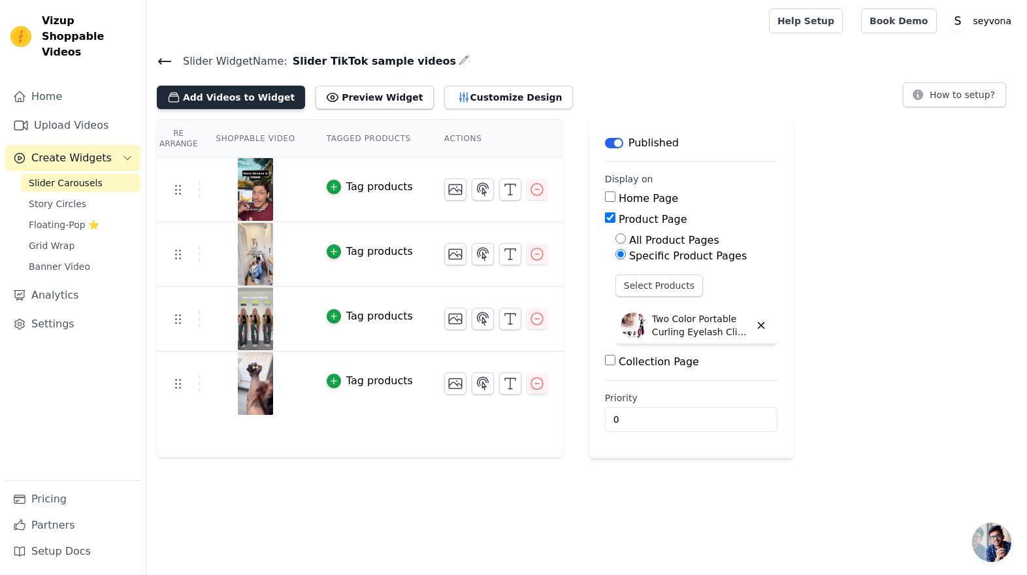
click at [239, 99] on button "Add Videos to Widget" at bounding box center [231, 98] width 148 height 24
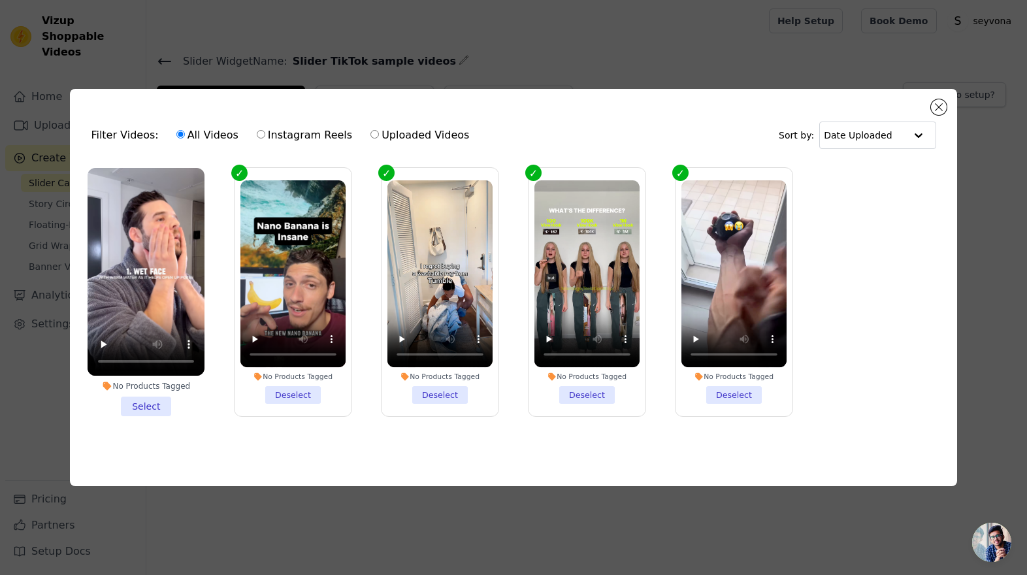
click at [150, 405] on li "No Products Tagged Select" at bounding box center [146, 292] width 117 height 248
click at [0, 0] on input "No Products Tagged Select" at bounding box center [0, 0] width 0 height 0
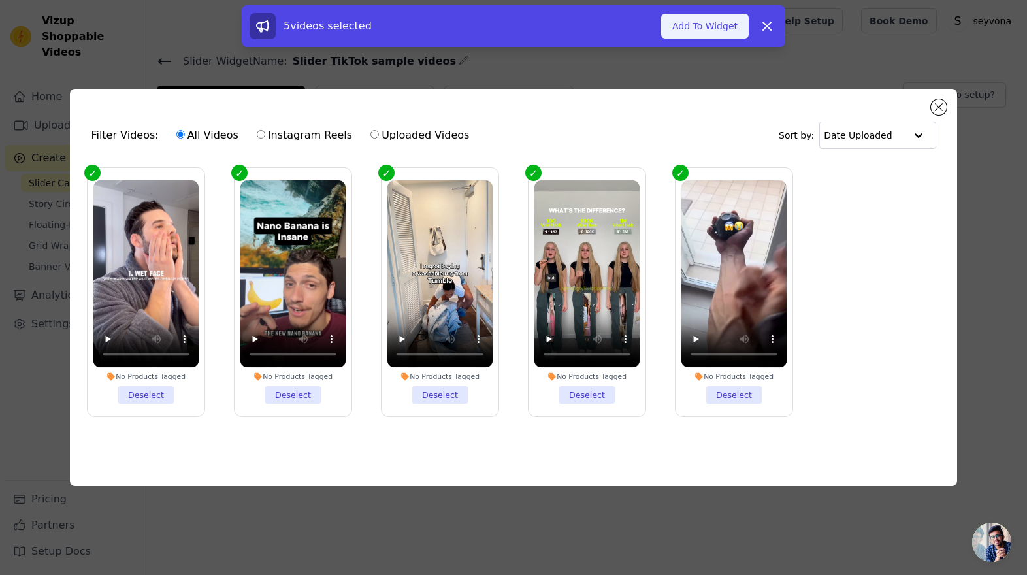
click at [716, 27] on button "Add To Widget" at bounding box center [705, 26] width 88 height 25
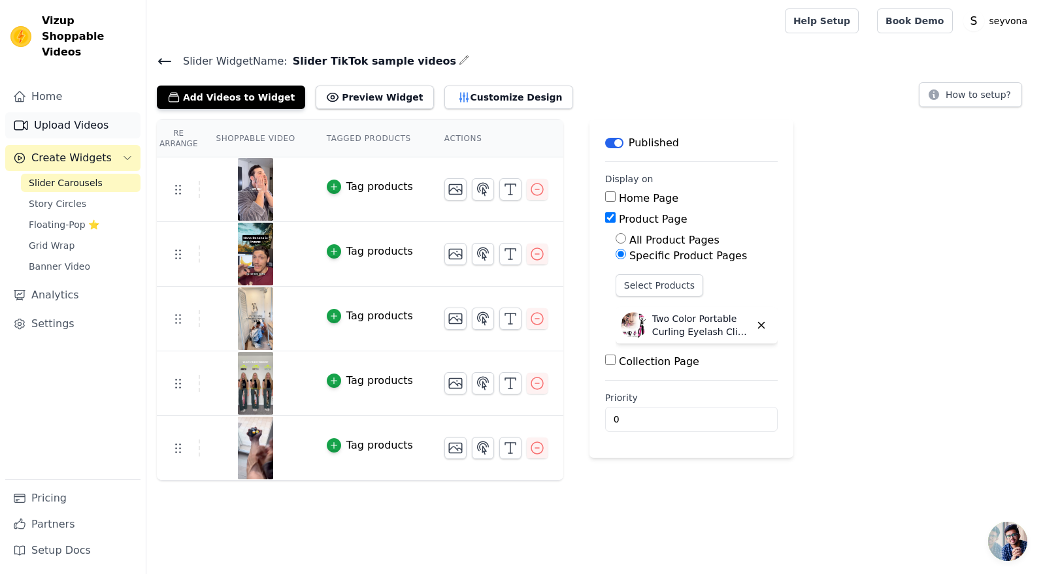
click at [67, 112] on link "Upload Videos" at bounding box center [72, 125] width 135 height 26
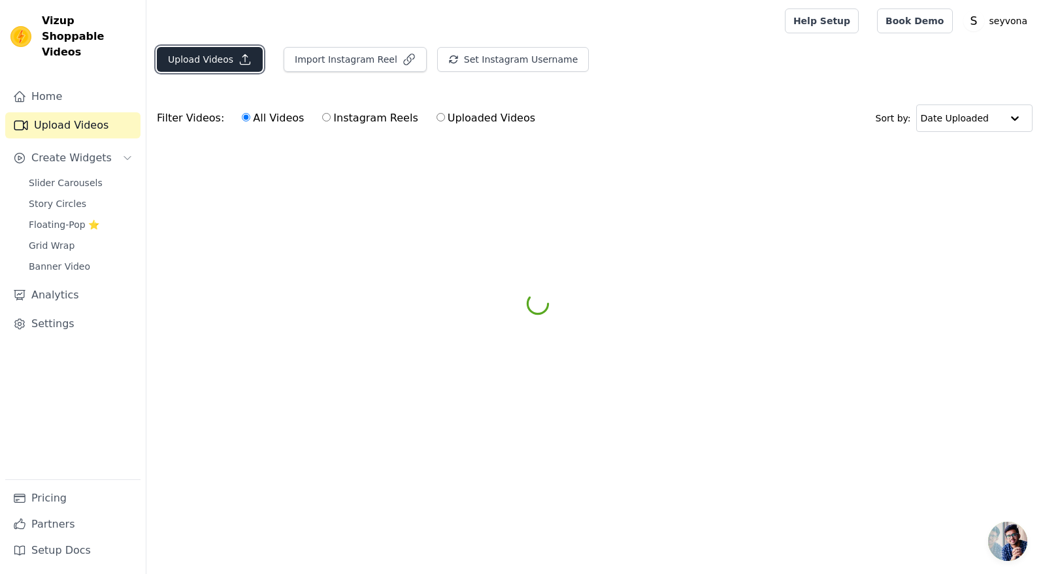
click at [208, 62] on button "Upload Videos" at bounding box center [210, 59] width 106 height 25
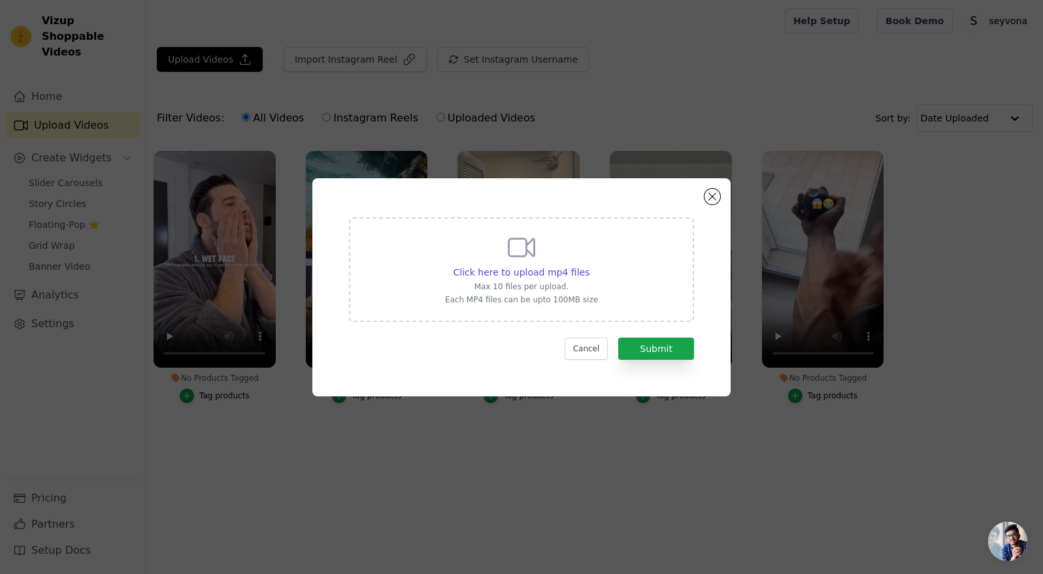
click at [418, 252] on div "Click here to upload mp4 files Max 10 files per upload. Each MP4 files can be u…" at bounding box center [521, 270] width 345 height 105
click at [589, 265] on input "Click here to upload mp4 files Max 10 files per upload. Each MP4 files can be u…" at bounding box center [589, 265] width 1 height 1
type input "C:\fakepath\SnapTik-dot-Kim-94bc0d422bc050d0ac75d5f9e2f9c8b9.mp4"
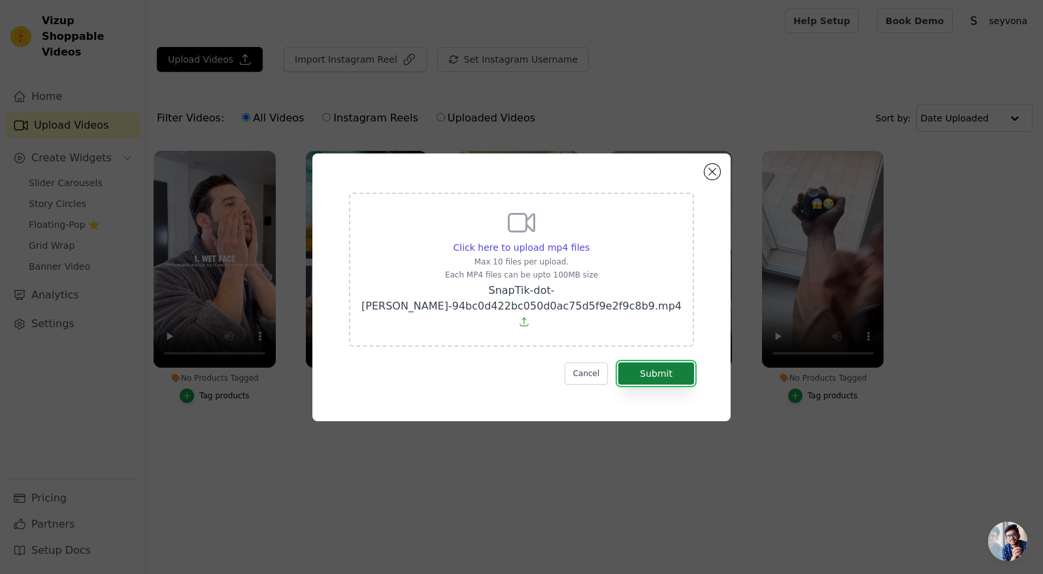
click at [671, 372] on button "Submit" at bounding box center [656, 374] width 76 height 22
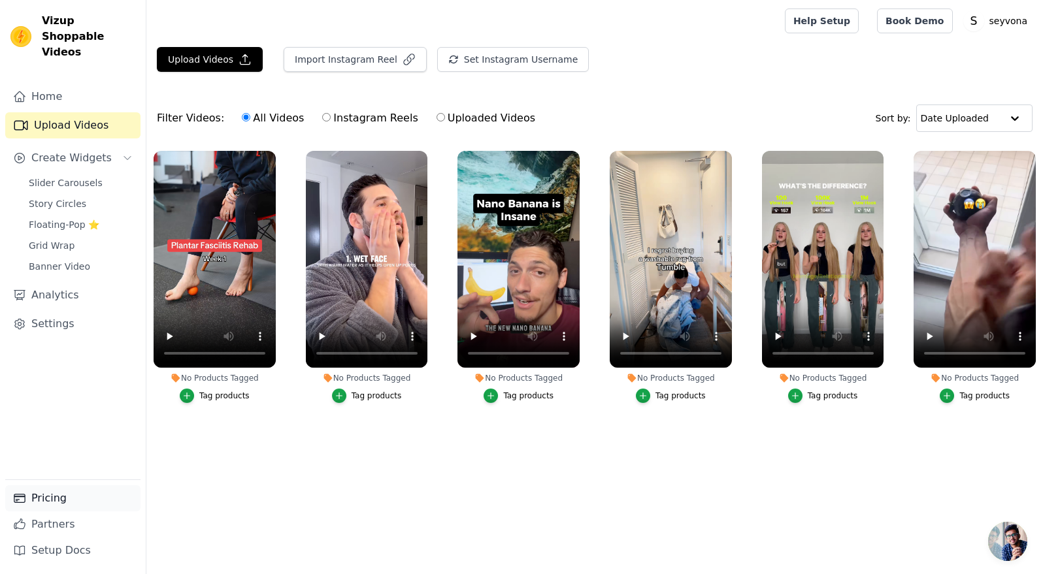
click at [62, 498] on link "Pricing" at bounding box center [72, 499] width 135 height 26
click at [66, 175] on link "Slider Carousels" at bounding box center [81, 183] width 120 height 18
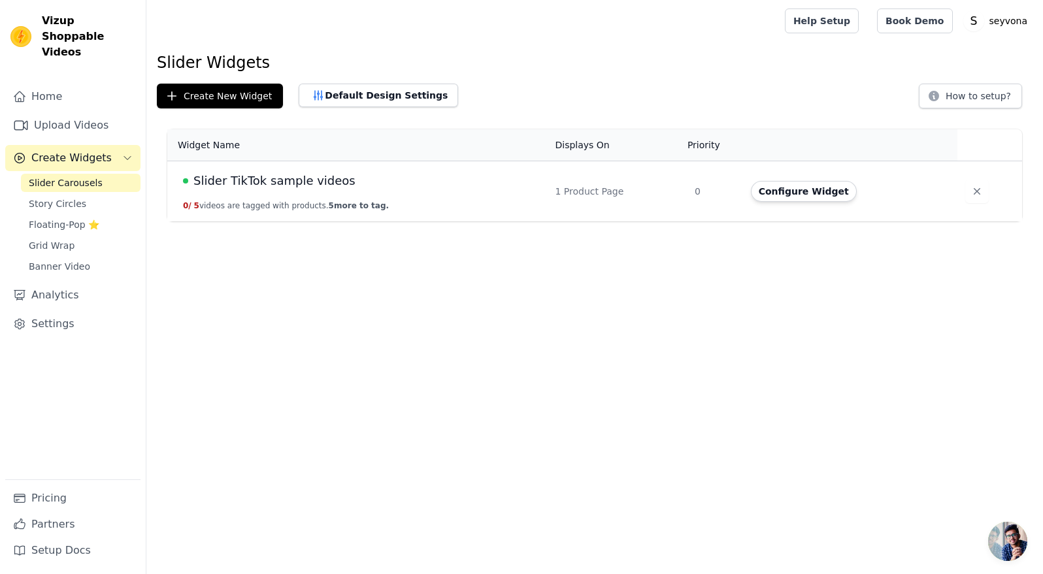
click at [249, 193] on td "Slider TikTok sample videos 0 / 5 videos are tagged with products. 5 more to ta…" at bounding box center [357, 191] width 380 height 61
click at [808, 195] on button "Configure Widget" at bounding box center [804, 191] width 106 height 21
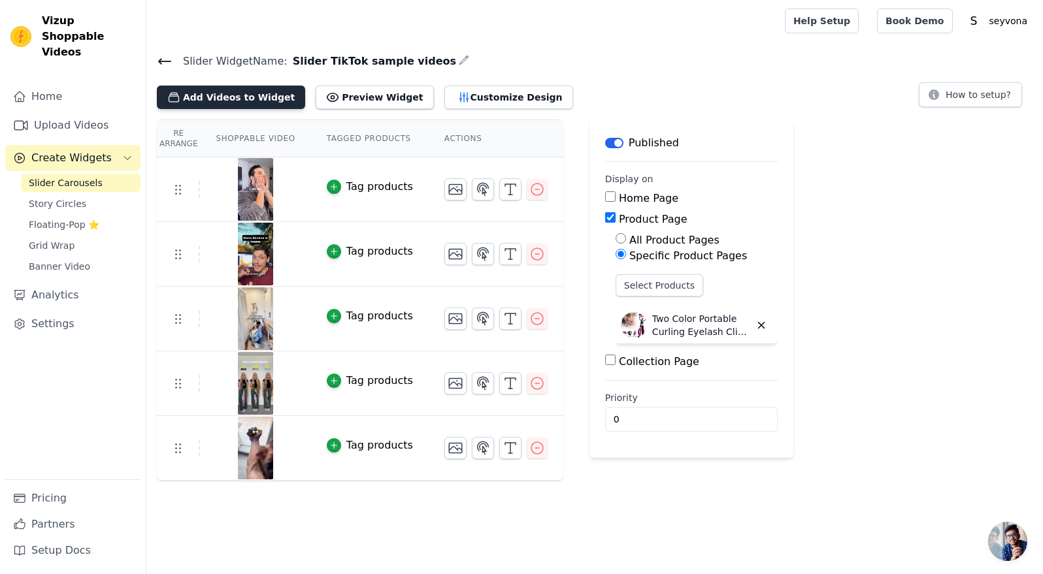
click at [222, 98] on button "Add Videos to Widget" at bounding box center [231, 98] width 148 height 24
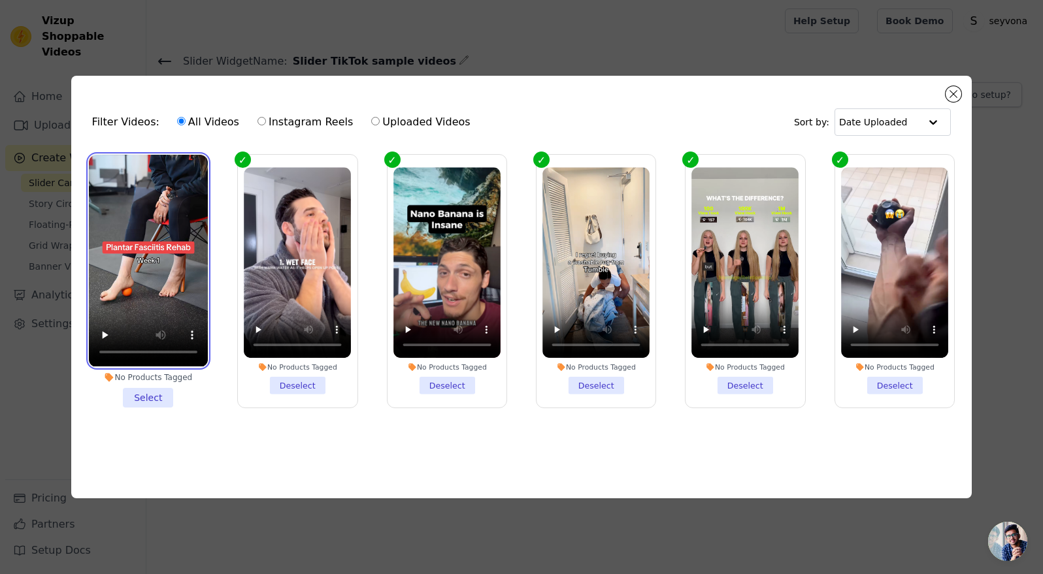
click at [156, 258] on video at bounding box center [148, 261] width 119 height 212
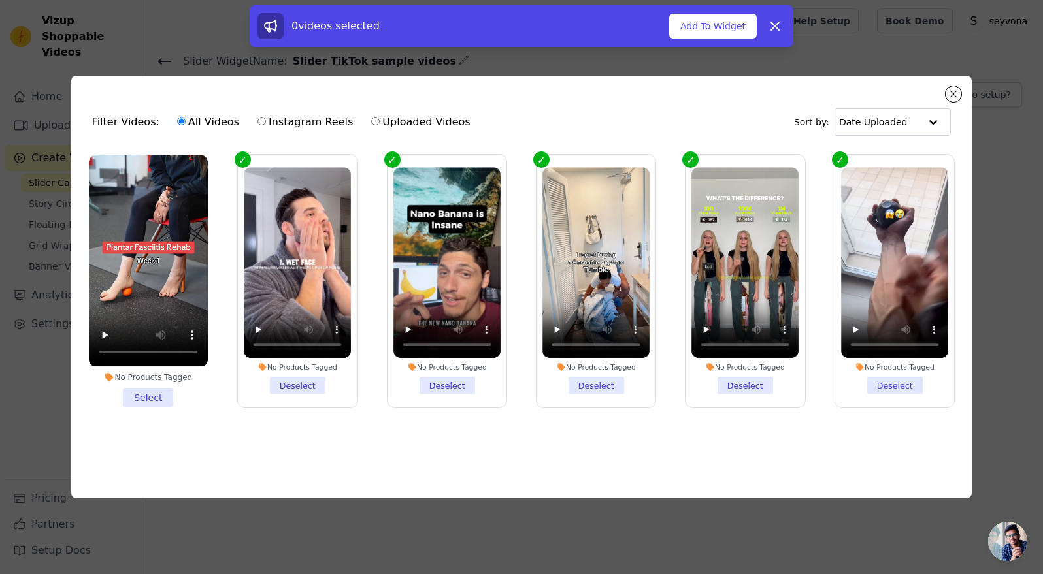
click at [151, 403] on li "No Products Tagged Select" at bounding box center [148, 281] width 119 height 252
click at [0, 0] on input "No Products Tagged Select" at bounding box center [0, 0] width 0 height 0
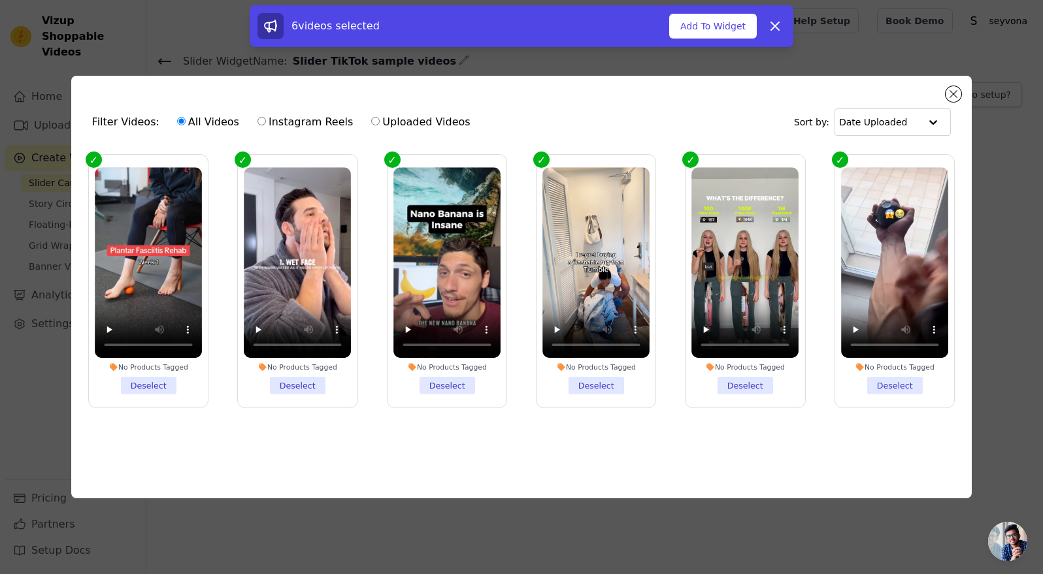
click at [248, 162] on label "No Products Tagged Deselect" at bounding box center [297, 281] width 120 height 254
click at [0, 0] on input "No Products Tagged Deselect" at bounding box center [0, 0] width 0 height 0
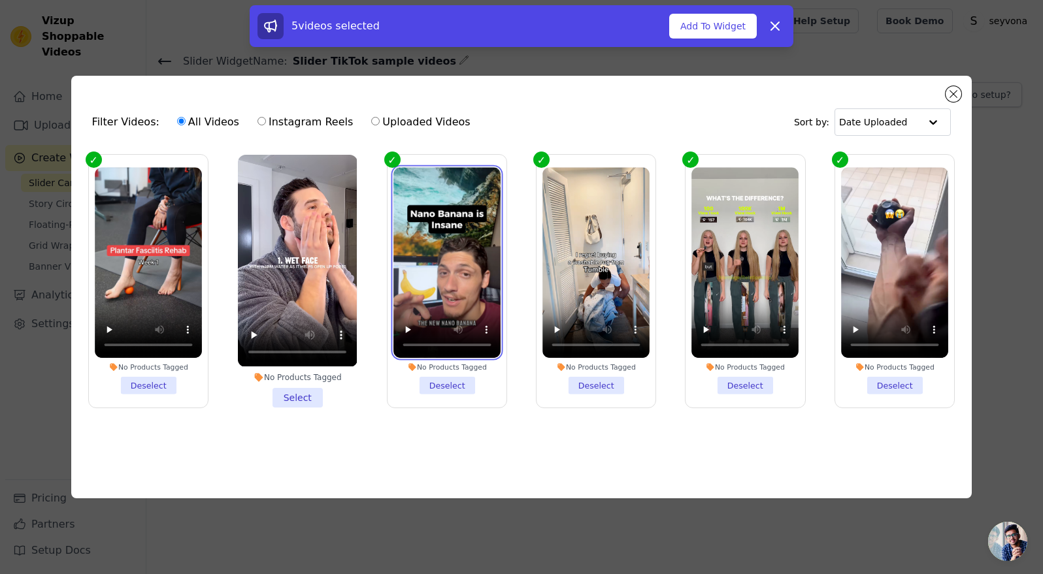
click at [429, 203] on video at bounding box center [446, 263] width 107 height 191
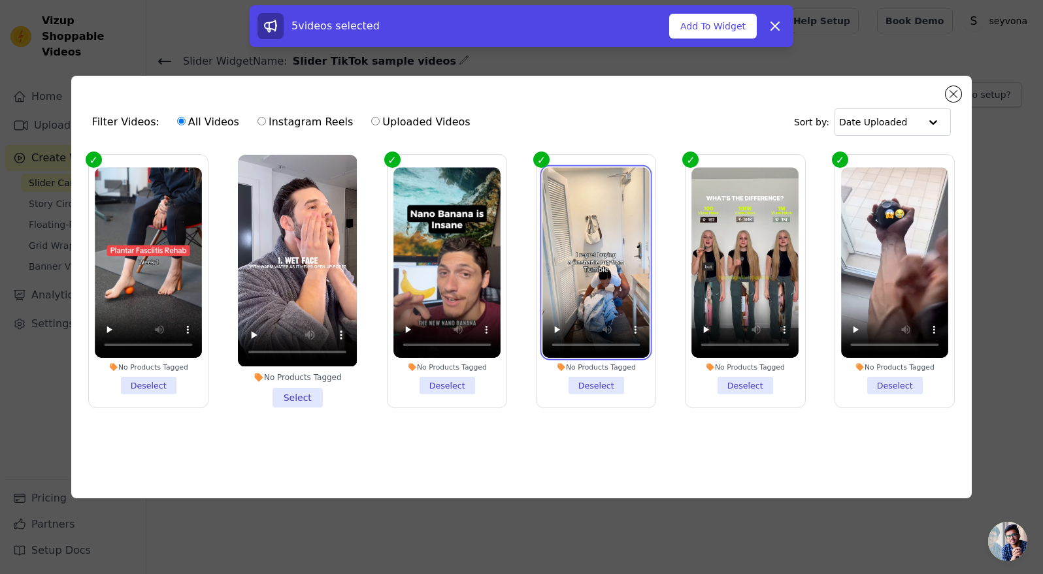
click at [563, 234] on video at bounding box center [595, 263] width 107 height 191
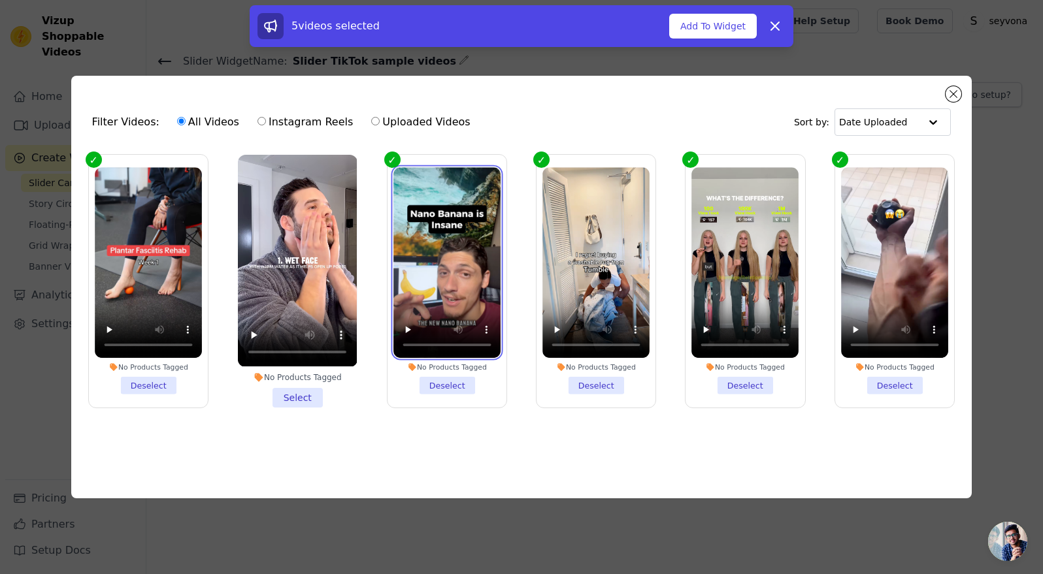
click at [457, 231] on video at bounding box center [446, 263] width 107 height 191
click at [392, 158] on label "No Products Tagged Deselect" at bounding box center [447, 281] width 120 height 254
click at [0, 0] on input "No Products Tagged Deselect" at bounding box center [0, 0] width 0 height 0
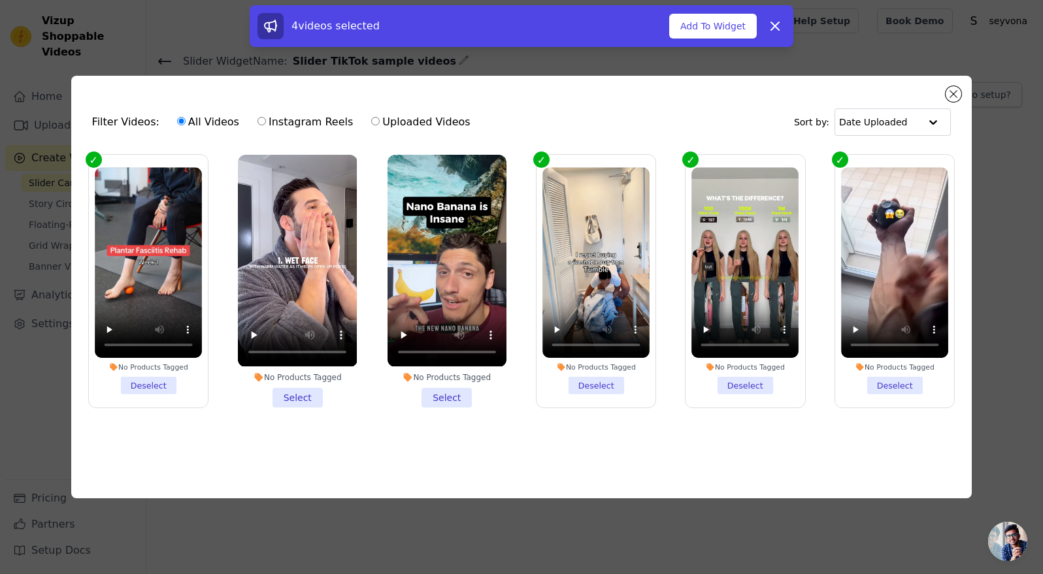
click at [842, 165] on label "No Products Tagged Deselect" at bounding box center [895, 281] width 120 height 254
click at [0, 0] on input "No Products Tagged Deselect" at bounding box center [0, 0] width 0 height 0
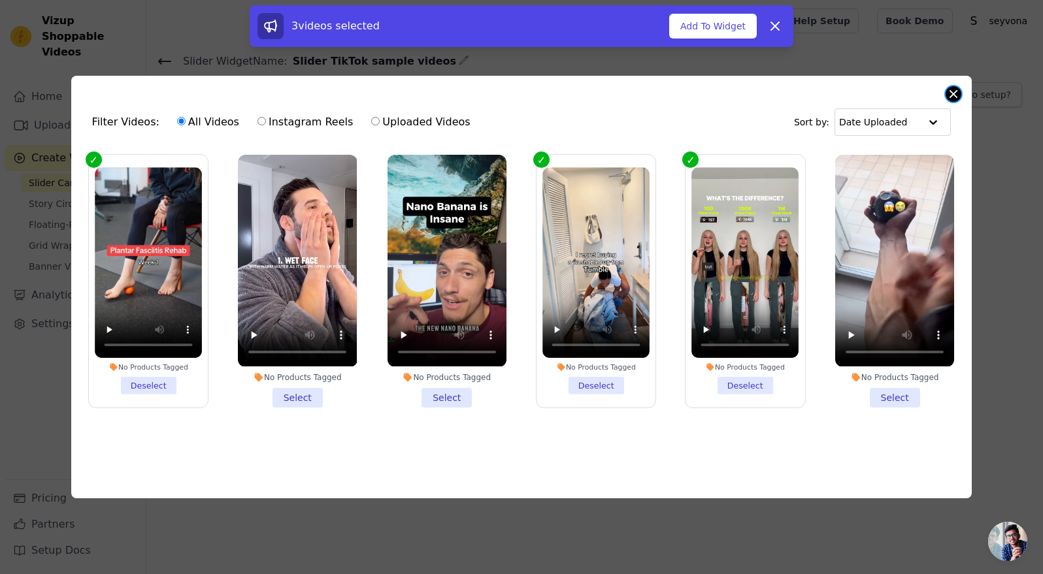
click at [957, 96] on button "Close modal" at bounding box center [954, 94] width 16 height 16
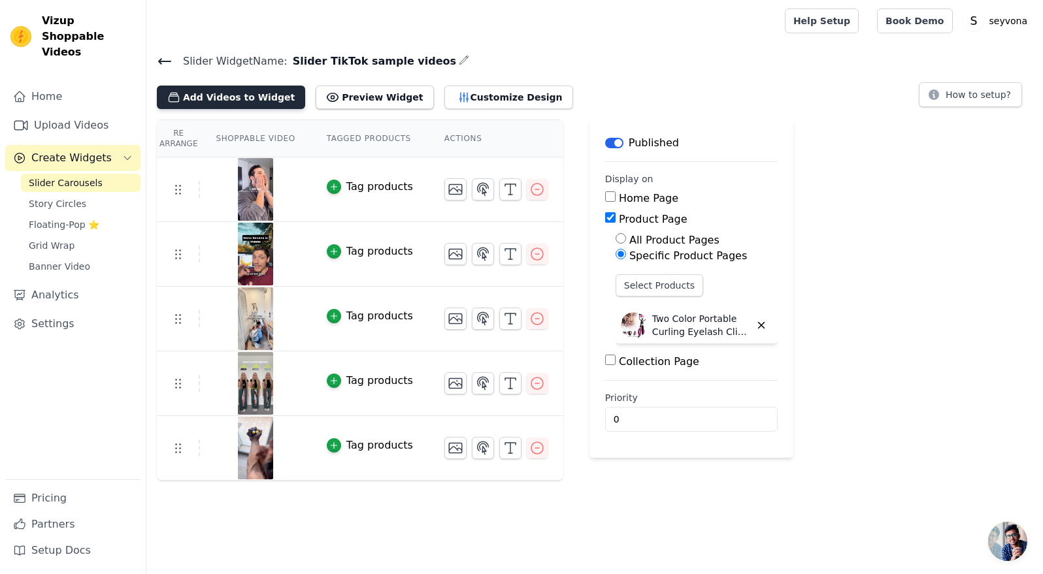
click at [203, 101] on button "Add Videos to Widget" at bounding box center [231, 98] width 148 height 24
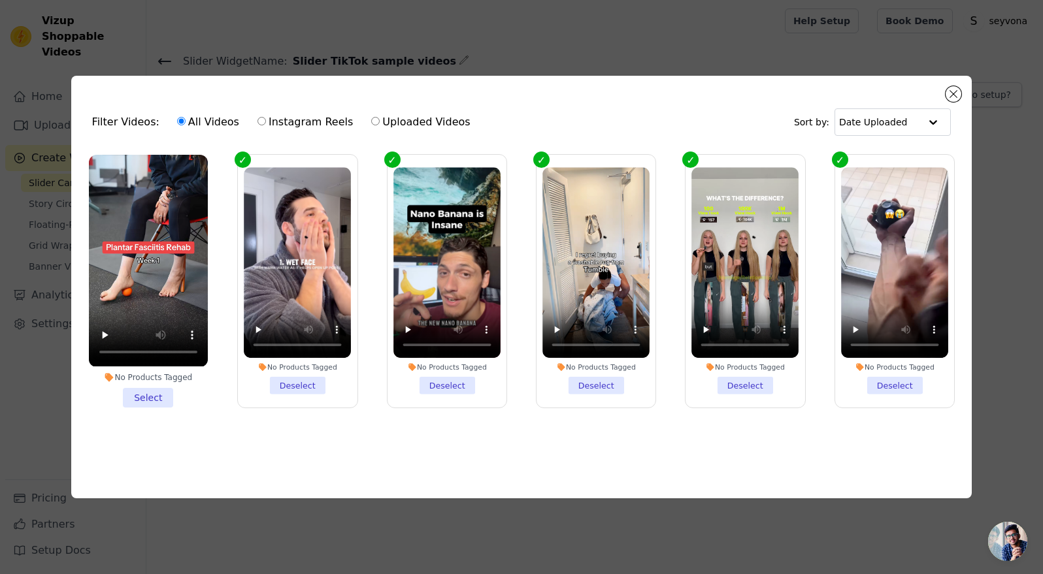
click at [153, 405] on li "No Products Tagged Select" at bounding box center [148, 281] width 119 height 252
click at [0, 0] on input "No Products Tagged Select" at bounding box center [0, 0] width 0 height 0
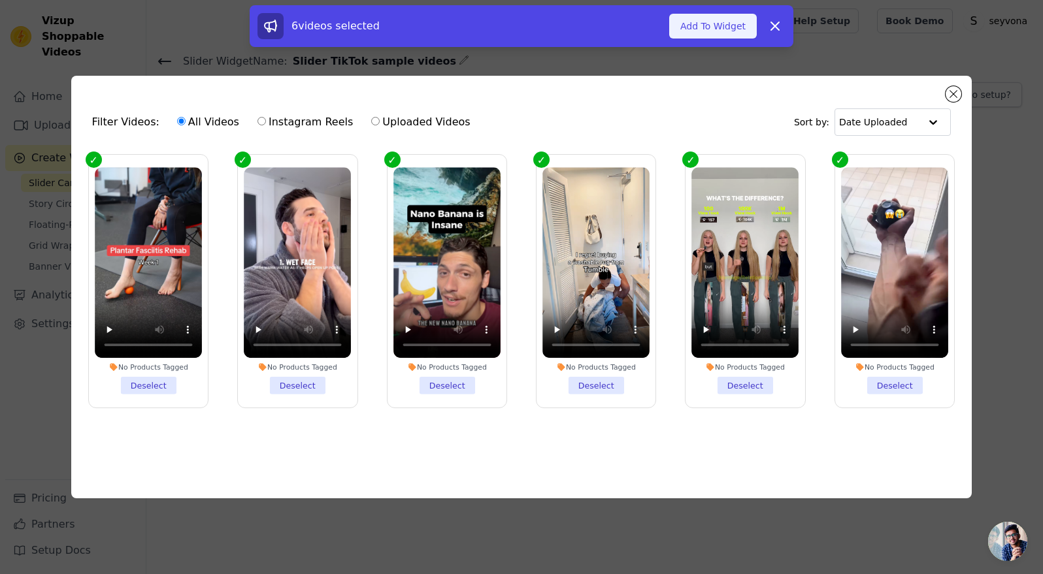
click at [722, 27] on button "Add To Widget" at bounding box center [713, 26] width 88 height 25
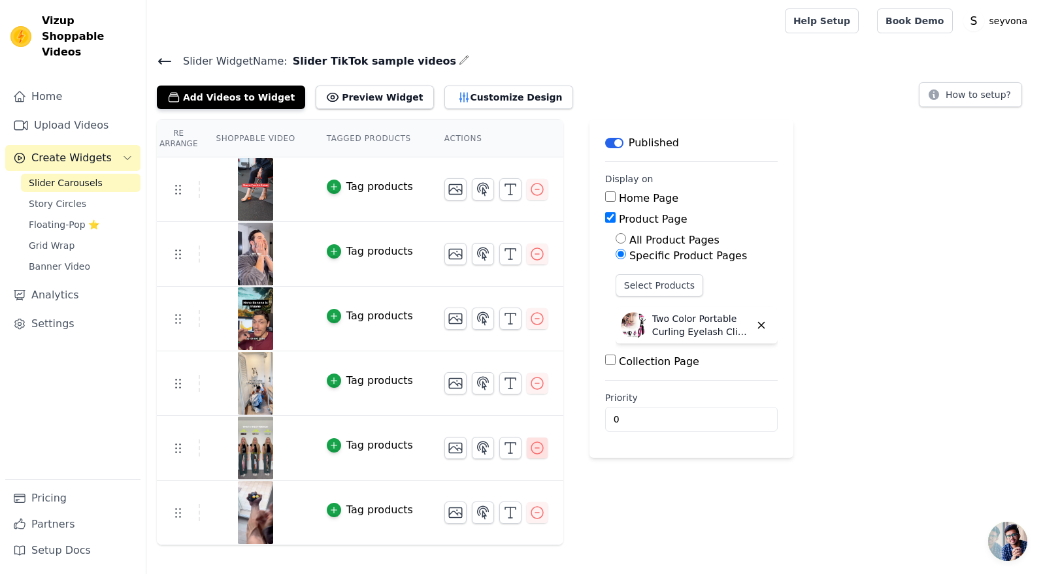
click at [533, 452] on icon "button" at bounding box center [537, 449] width 16 height 16
